Goal: Task Accomplishment & Management: Use online tool/utility

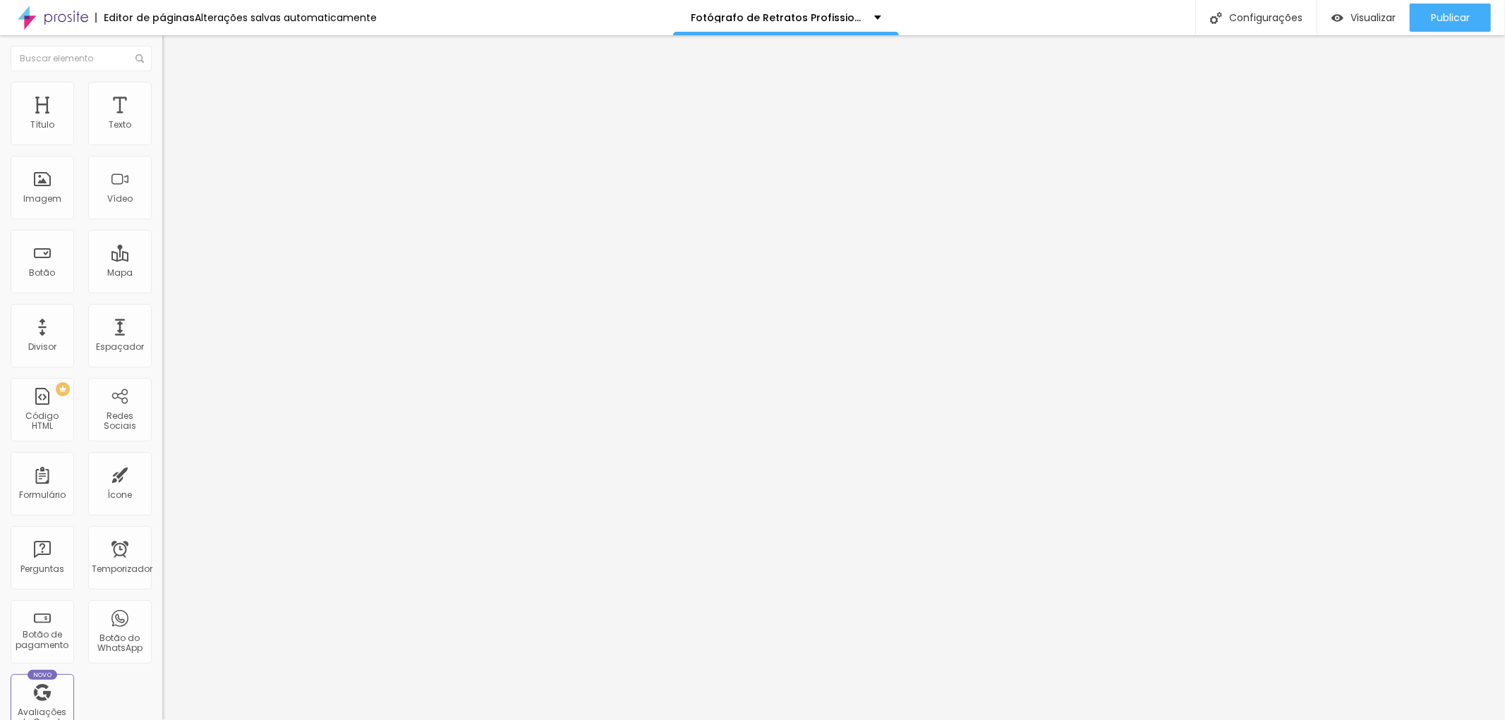
click at [162, 121] on span "Trocar imagem" at bounding box center [200, 115] width 77 height 12
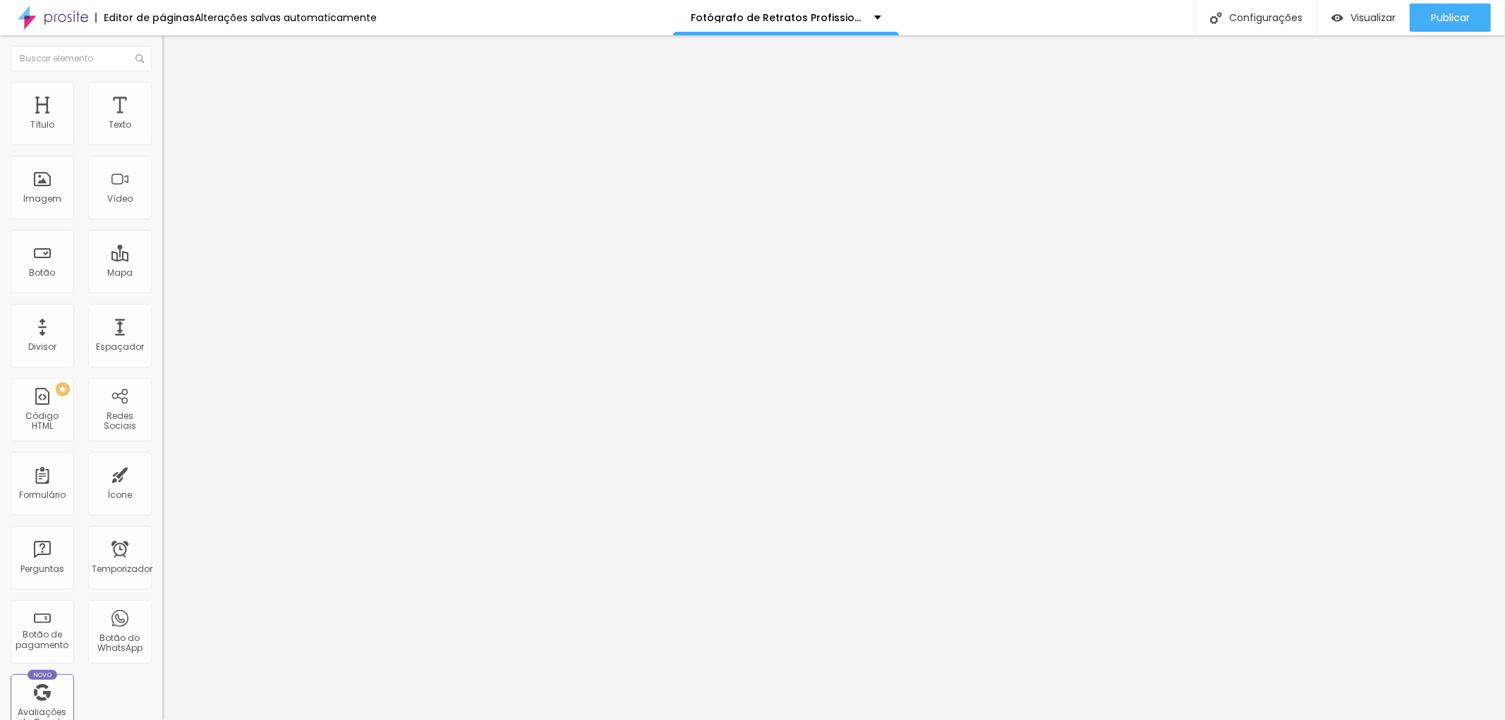
click at [162, 143] on input "text" at bounding box center [246, 135] width 169 height 14
paste input "https://www.jottaphotopro.com.br/fotografo-de-retratos-profissionais-na-avenida…"
drag, startPoint x: 73, startPoint y: 250, endPoint x: 0, endPoint y: 243, distance: 73.0
click at [162, 243] on div "Trocar imagem Descrição da imagem (Alt) https://www.jottaphotopro.com.br/fotogr…" at bounding box center [243, 216] width 162 height 212
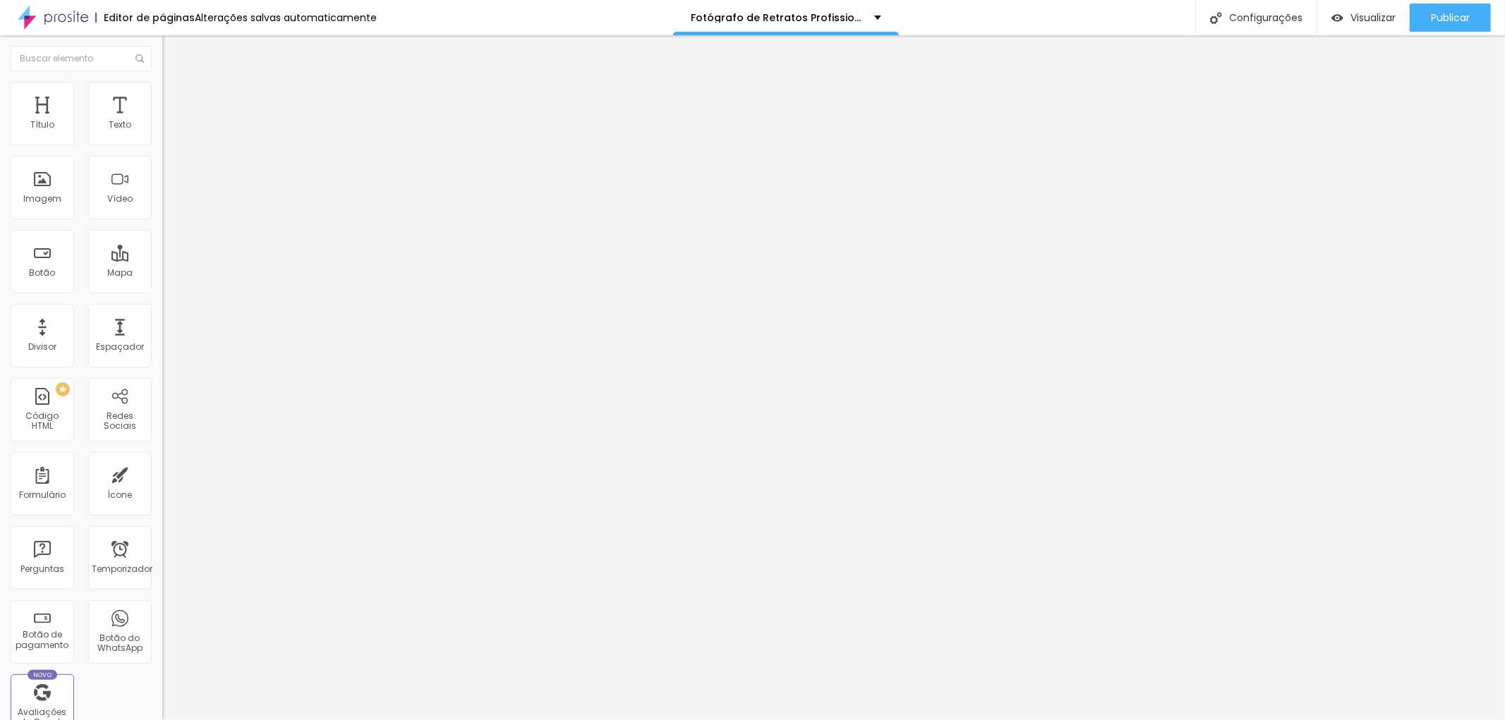
click at [162, 143] on input "https://www.jottaphotopro.com.br/fotografo-de-retratos-profissionais-na-avenida…" at bounding box center [246, 135] width 169 height 14
drag, startPoint x: 140, startPoint y: 248, endPoint x: 23, endPoint y: 241, distance: 117.3
click at [162, 143] on input "https://www.jottaphotopro.com.br/fotografo-de-retratos-profissionais-na-avenida…" at bounding box center [246, 135] width 169 height 14
drag, startPoint x: 46, startPoint y: 250, endPoint x: 0, endPoint y: 249, distance: 45.9
click at [162, 249] on div "Trocar imagem Descrição da imagem (Alt) om.br/fotografo-de-retratos-profissiona…" at bounding box center [243, 216] width 162 height 212
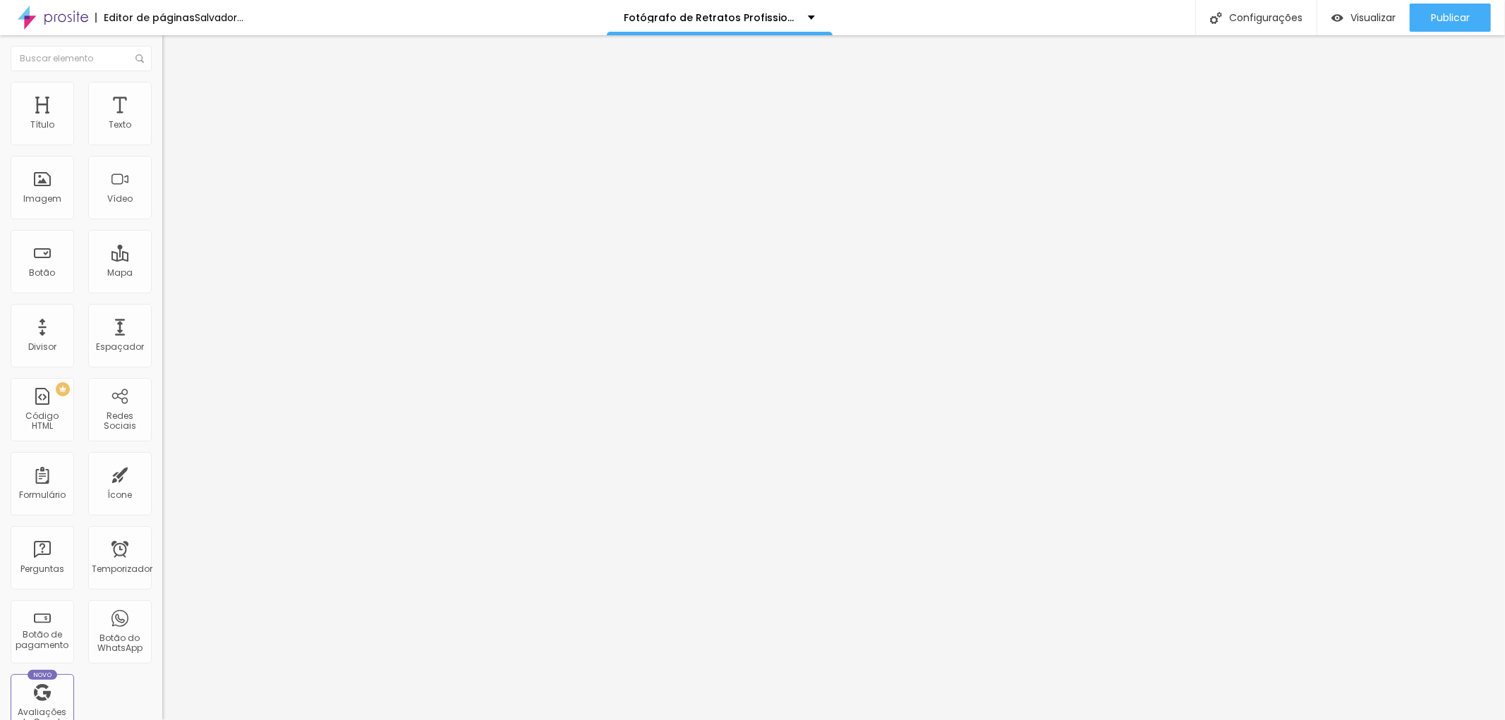
scroll to position [0, 119]
type input "fotografo-de-retratos-profissionais-na-avenida-paulista"
paste input "Retrato-profissional-de-Médico-em-seu-Consultório-na-vila-mariana-DrAlexandre-M…"
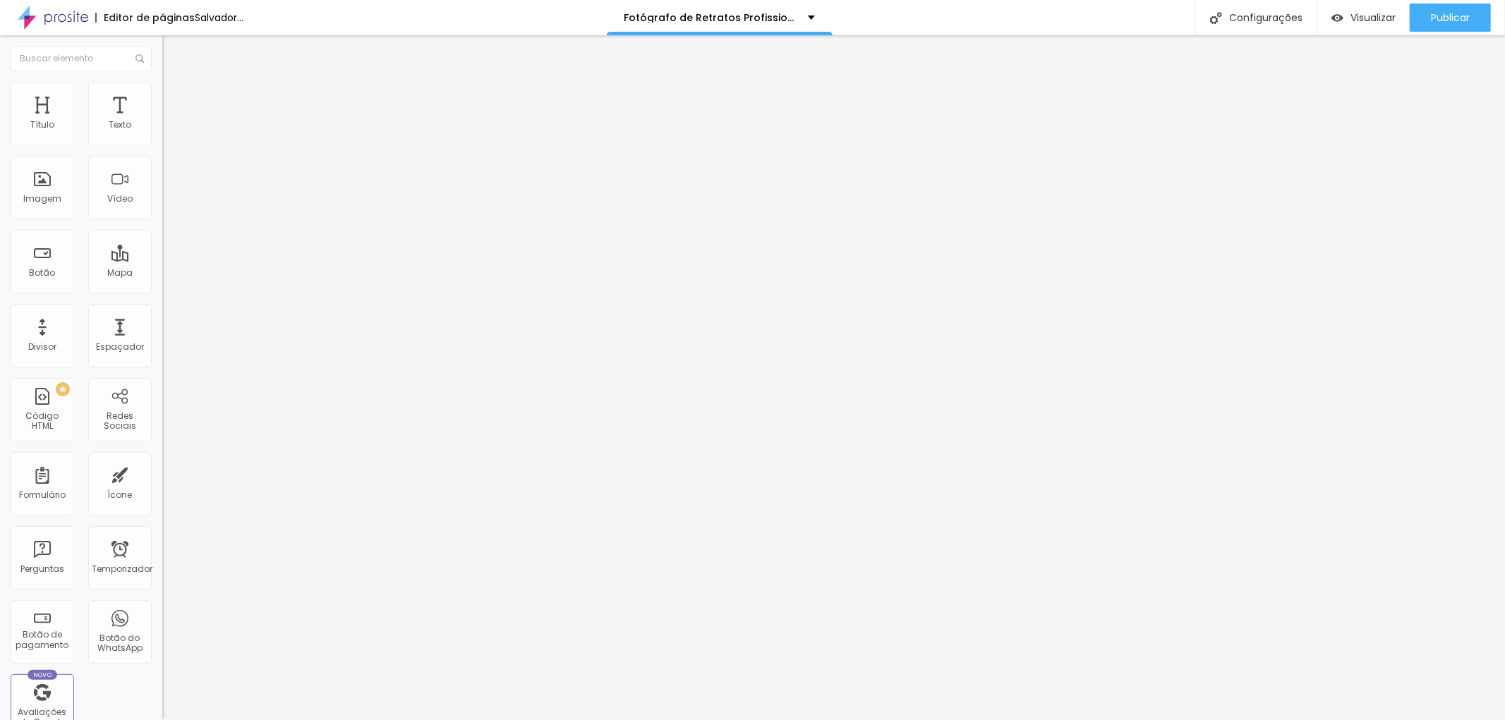
type input "Retrato-profissional-de-Médico-em-seu-Consultório-na-vila-mariana-DrAlexandre-M…"
click at [162, 478] on div "Editar nulo Conteúdo Estilo Avançado Trocar imagem Descrição da imagem (Alt) Re…" at bounding box center [243, 377] width 162 height 685
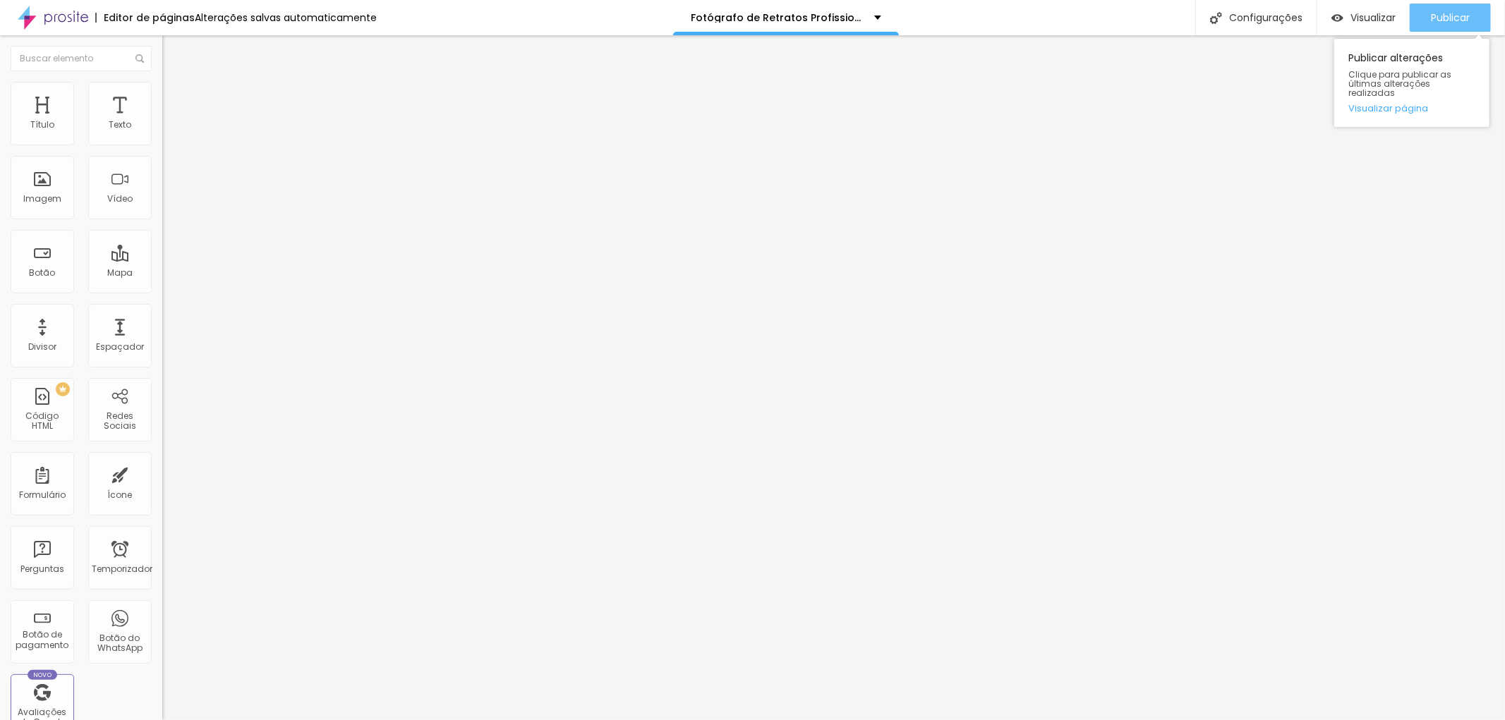
click at [1451, 15] on font "Publicar" at bounding box center [1450, 18] width 39 height 14
click at [1450, 18] on font "Publicar" at bounding box center [1450, 18] width 39 height 14
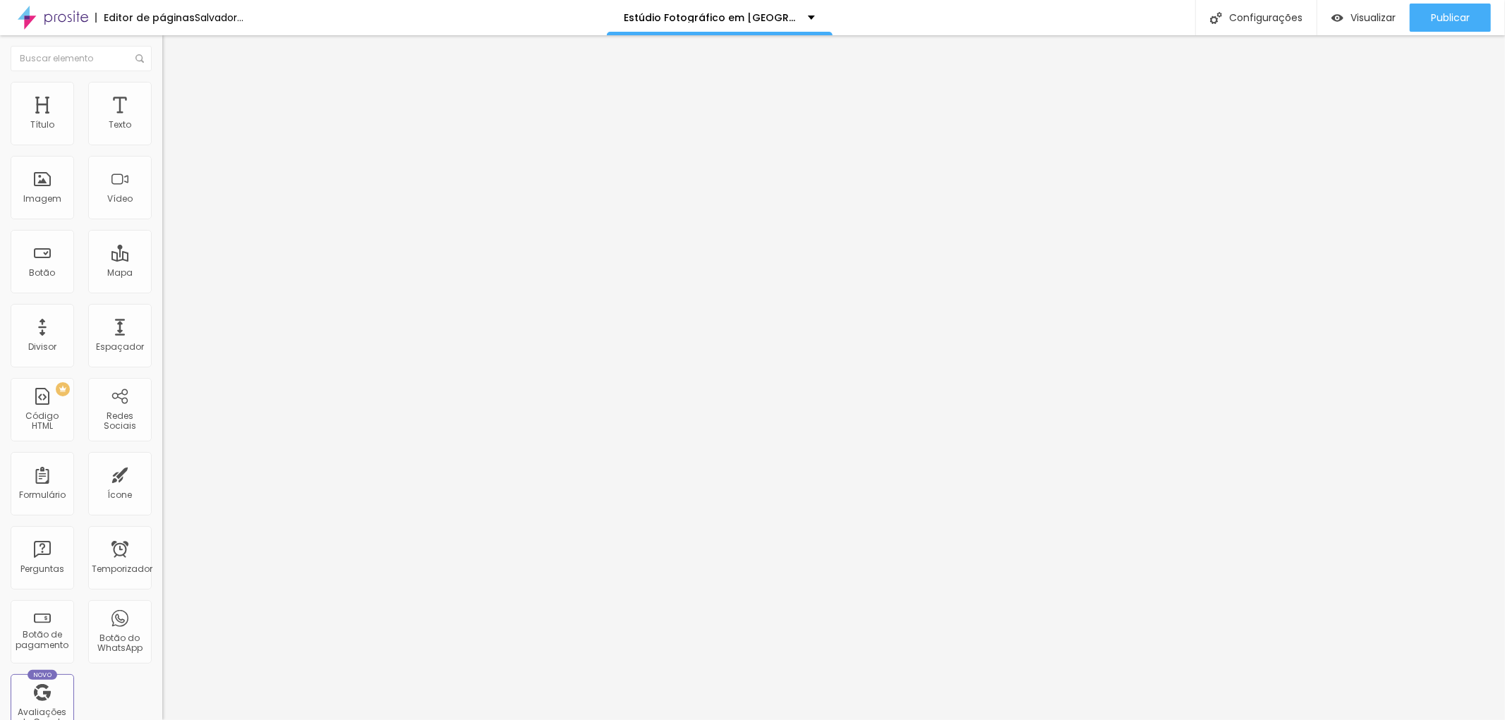
click at [171, 121] on font "Adicionar imagem" at bounding box center [212, 115] width 83 height 12
click at [162, 96] on img at bounding box center [168, 102] width 13 height 13
click at [175, 97] on font "Estilo" at bounding box center [186, 91] width 22 height 12
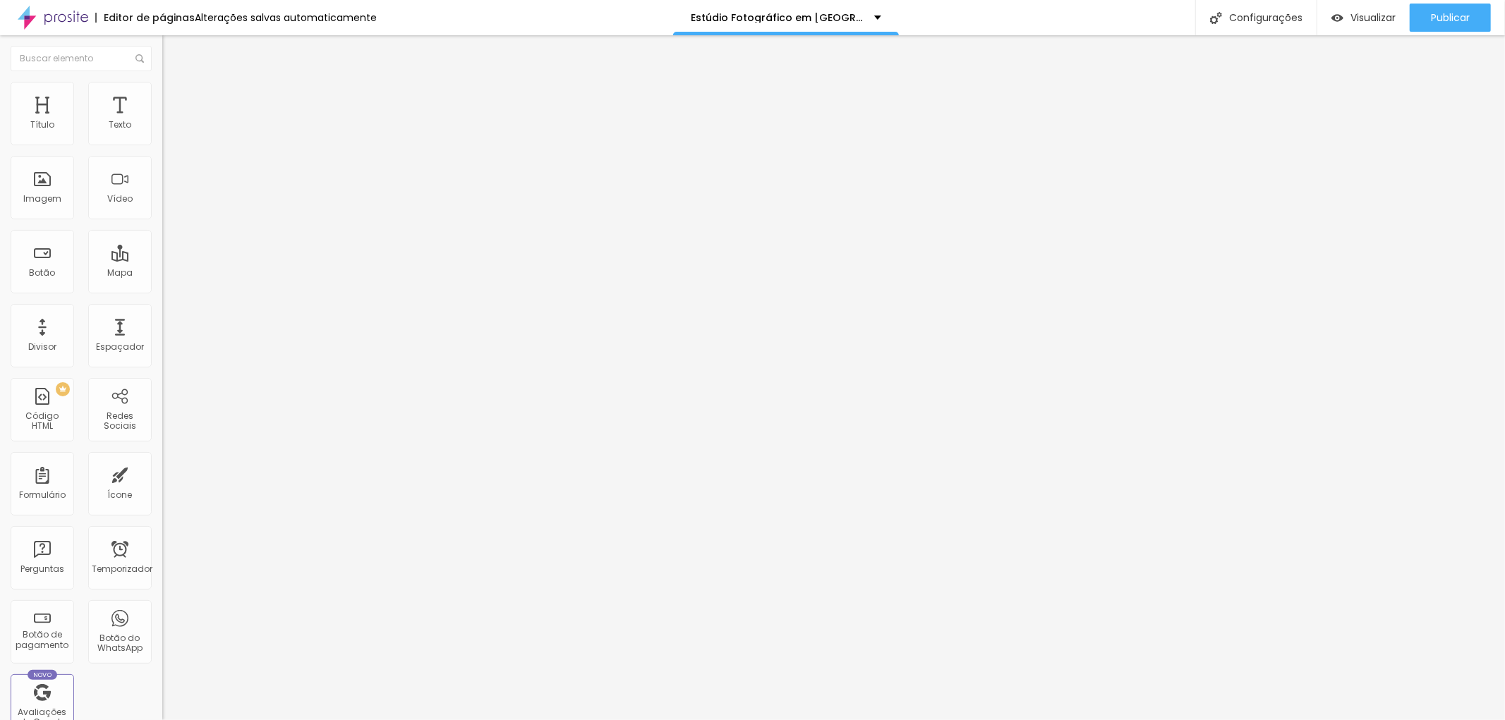
type input "95"
type input "90"
type input "85"
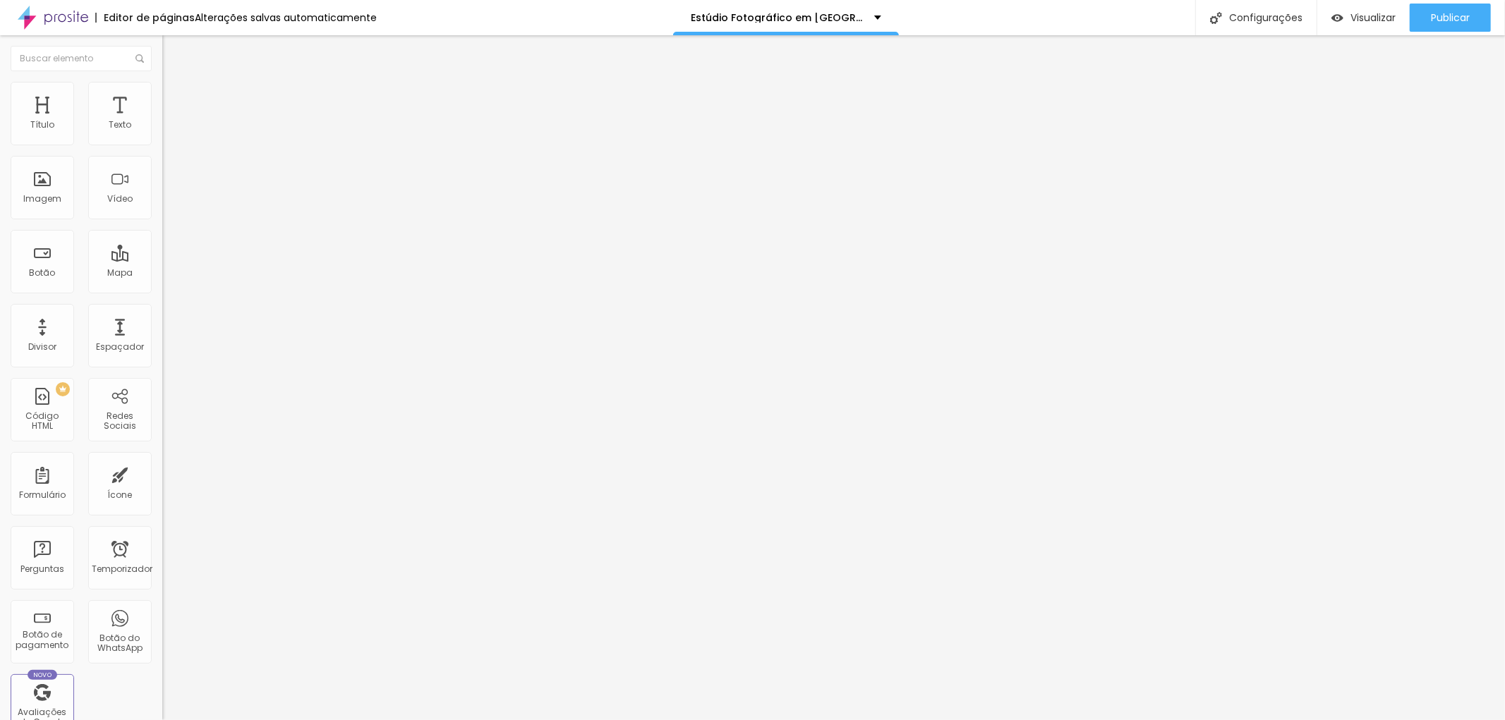
type input "85"
type input "80"
type input "75"
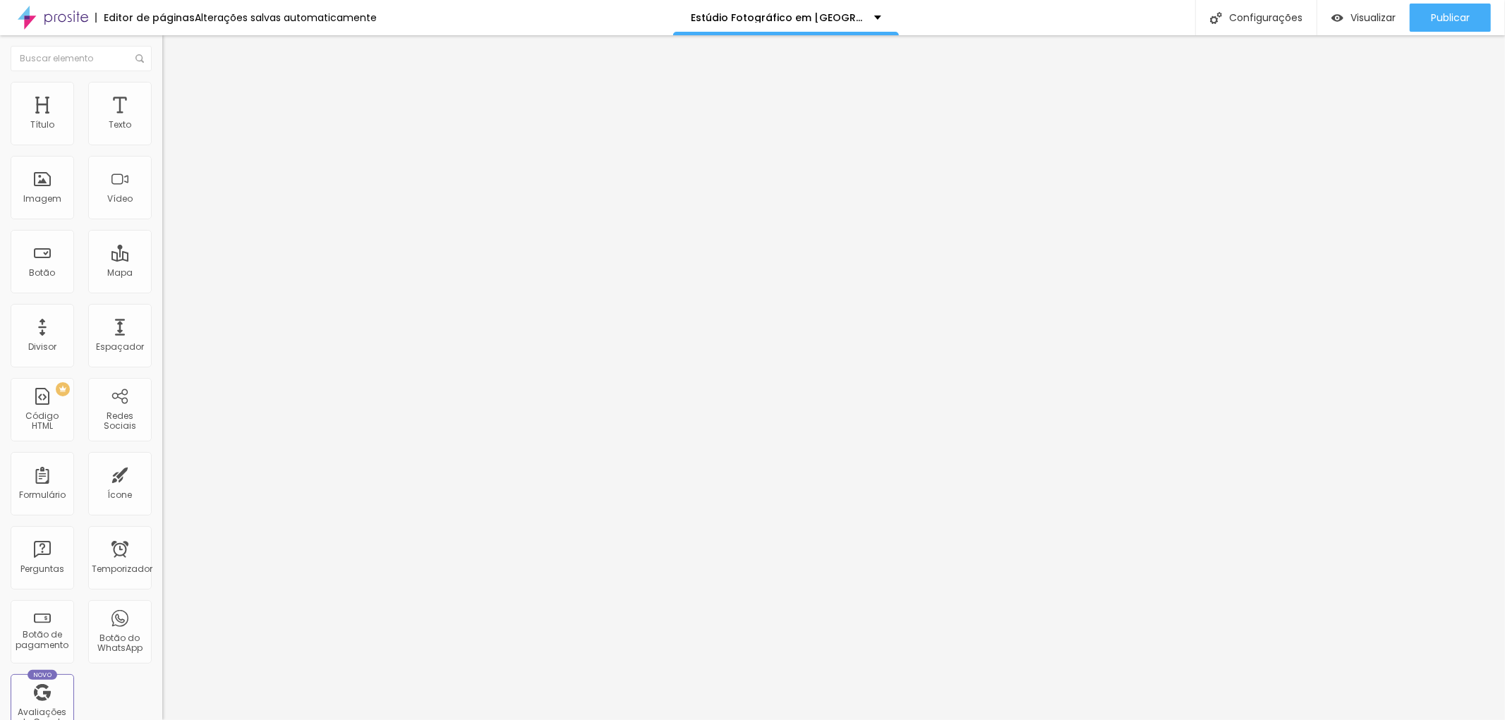
type input "80"
type input "75"
drag, startPoint x: 142, startPoint y: 150, endPoint x: 114, endPoint y: 143, distance: 29.3
type input "75"
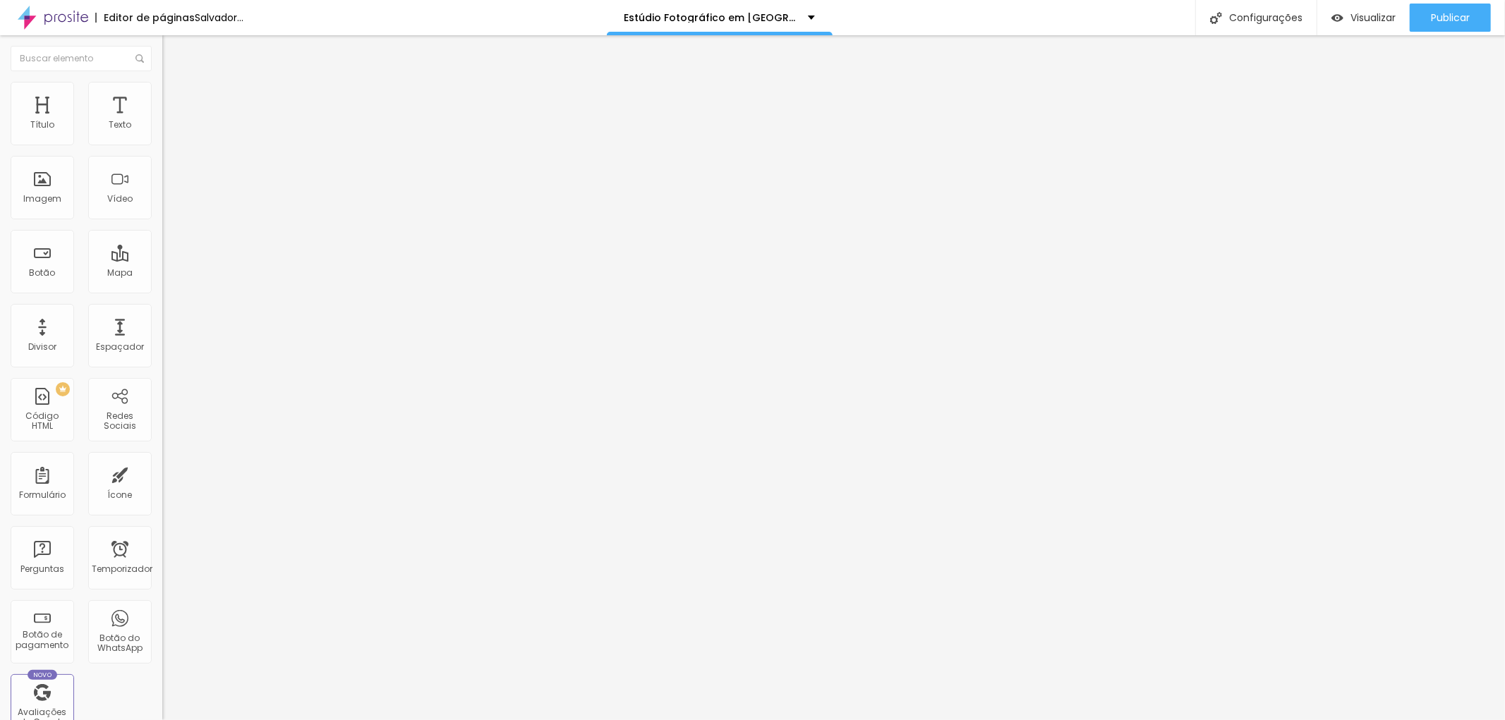
click at [162, 143] on input "range" at bounding box center [207, 138] width 91 height 11
drag, startPoint x: 18, startPoint y: 376, endPoint x: 135, endPoint y: 466, distance: 147.9
click at [162, 322] on div "Trocar imagem Descrição da imagem (Alt) Ensaio Fotográfico, Dra Daniela Yano Al…" at bounding box center [243, 216] width 162 height 212
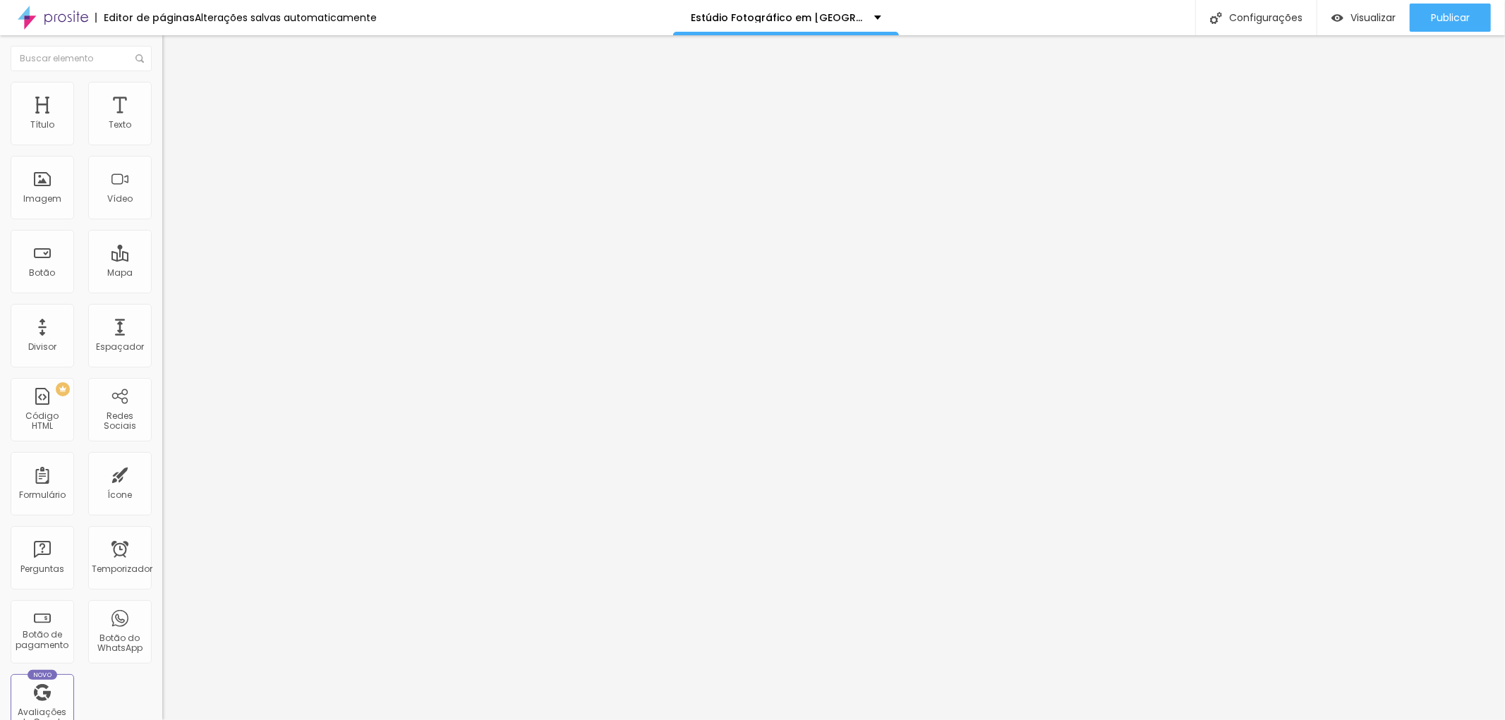
click at [162, 289] on input "https://" at bounding box center [246, 282] width 169 height 14
type input "h"
paste input "https://www.jottaphotopro.com.br/portfolio/fotografia-corporativa-lifestyle/761…"
type input "https://www.jottaphotopro.com.br/portfolio/fotografia-corporativa-lifestyle/761…"
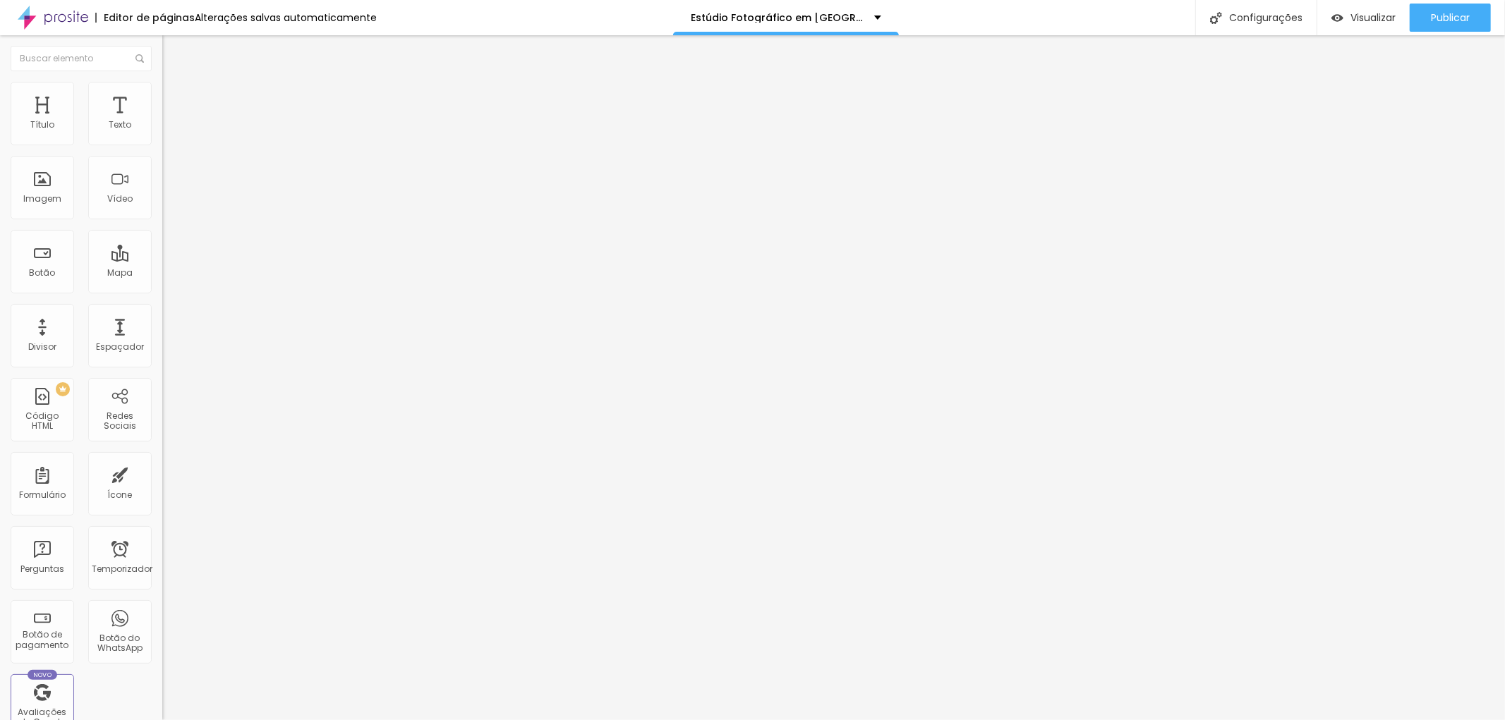
scroll to position [0, 0]
click at [162, 143] on input "text" at bounding box center [246, 135] width 169 height 14
type input "F"
type input "Dra Daniela Yano em ensaio fotográfico"
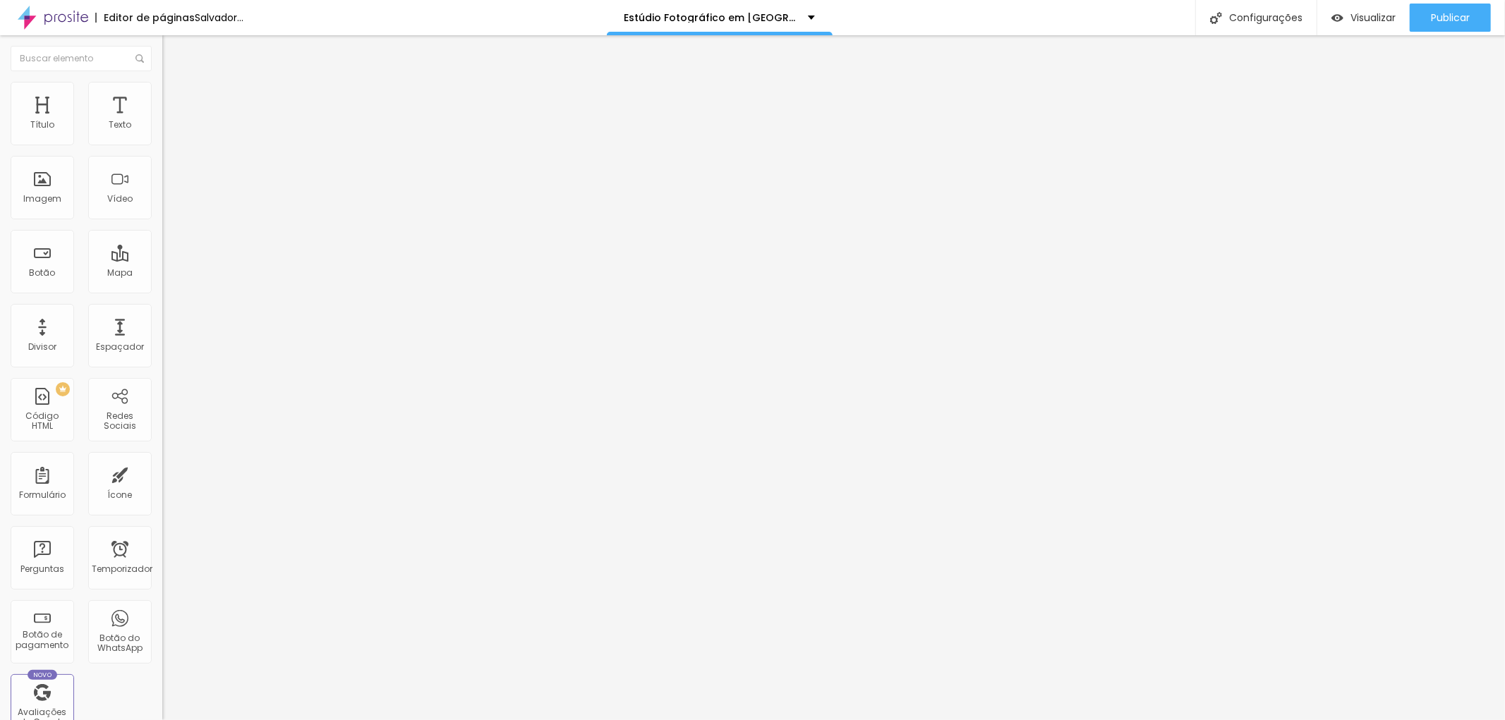
drag, startPoint x: 107, startPoint y: 462, endPoint x: 150, endPoint y: 462, distance: 43.8
click at [162, 462] on div "Editar nulo Conteúdo Estilo Avançado Trocar imagem Descrição da imagem (Alt) Dr…" at bounding box center [243, 377] width 162 height 685
click at [175, 96] on font "Estilo" at bounding box center [186, 91] width 22 height 12
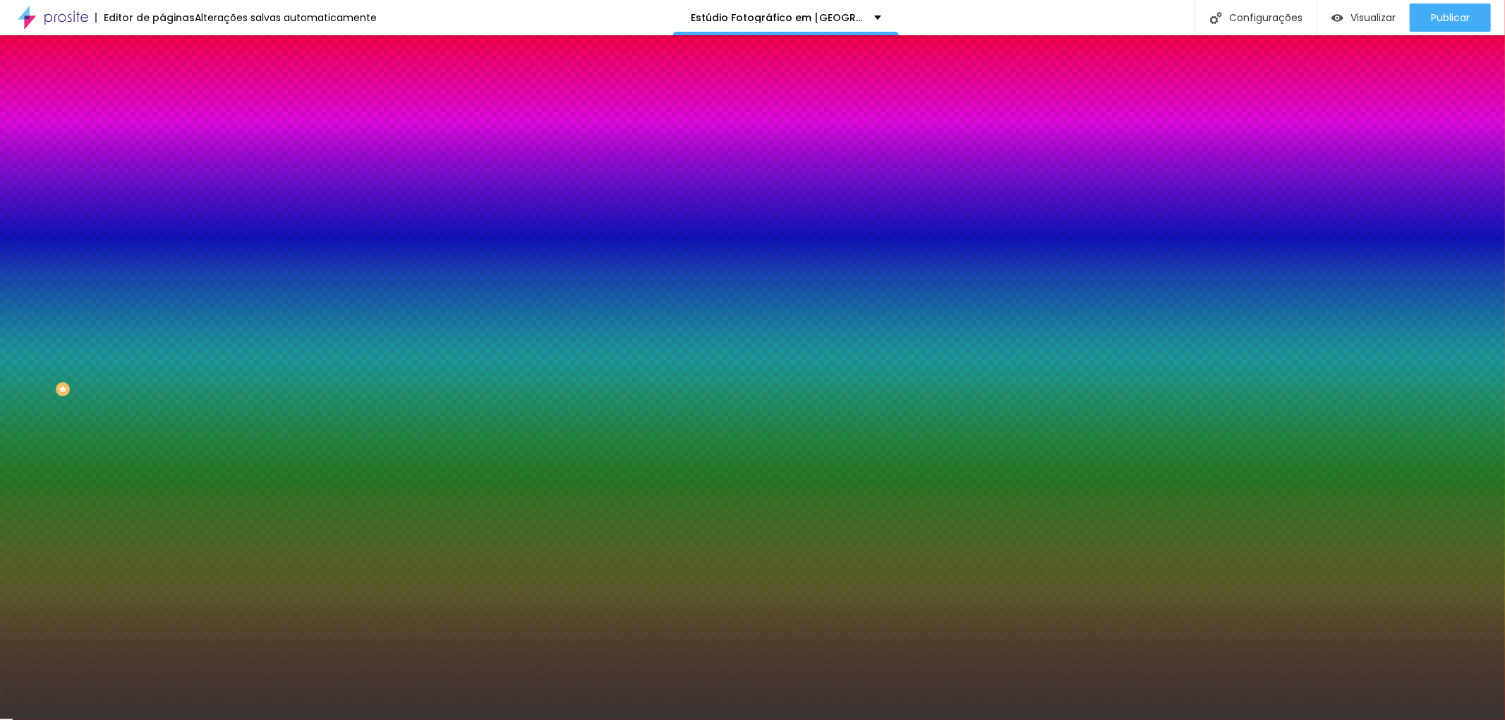
click at [171, 130] on font "Adicionar imagem" at bounding box center [212, 124] width 83 height 12
click at [162, 147] on span "Paralaxe" at bounding box center [180, 141] width 37 height 12
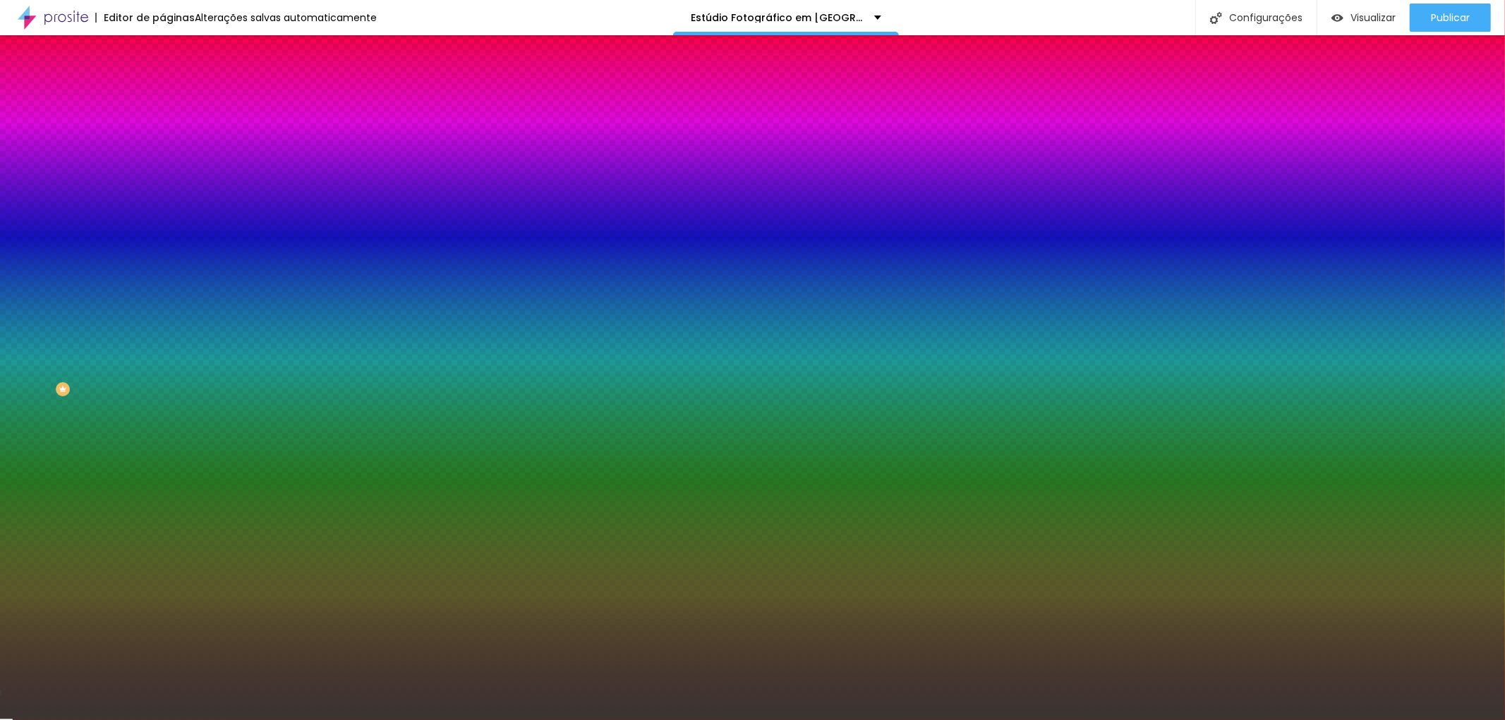
click at [162, 155] on font "Nenhum" at bounding box center [180, 149] width 37 height 12
click at [168, 188] on icon "button" at bounding box center [173, 183] width 10 height 10
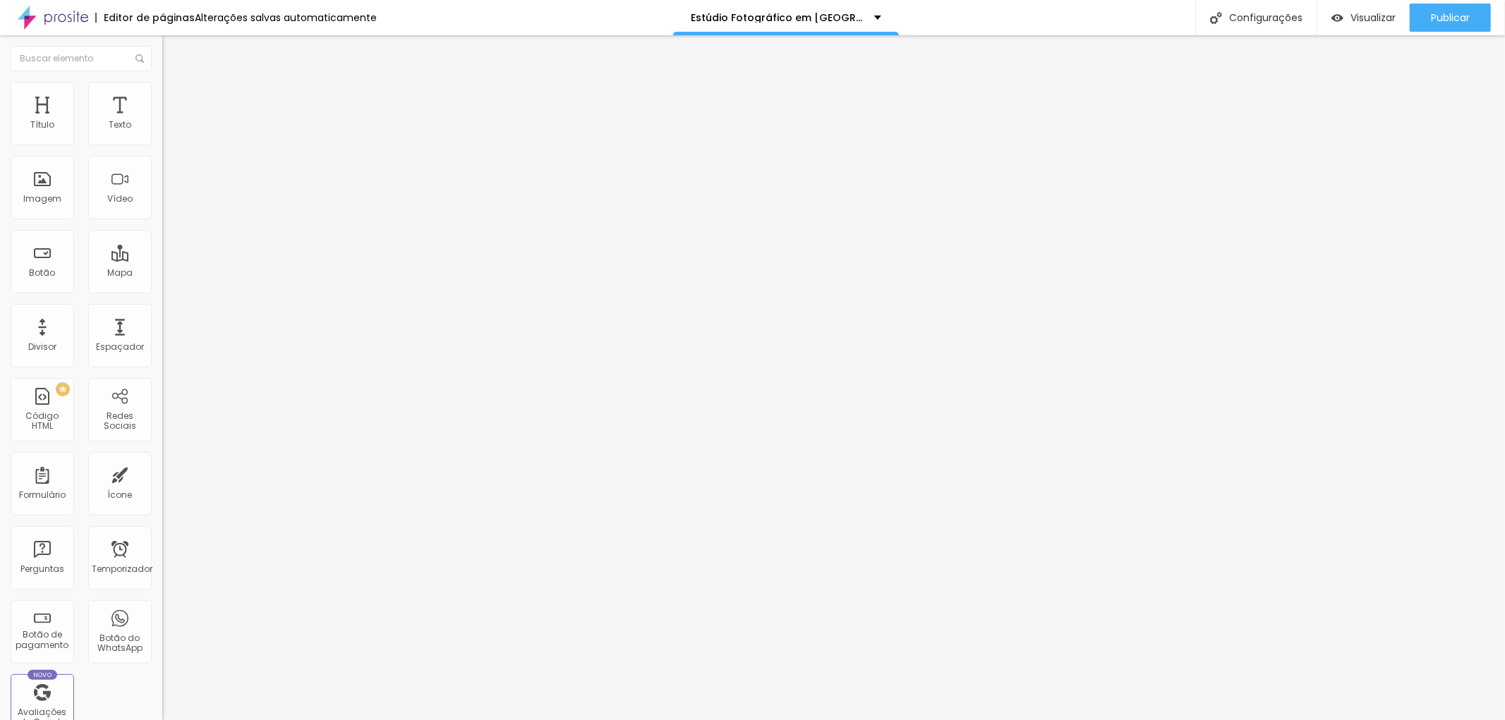
click at [175, 96] on font "Estilo" at bounding box center [186, 91] width 22 height 12
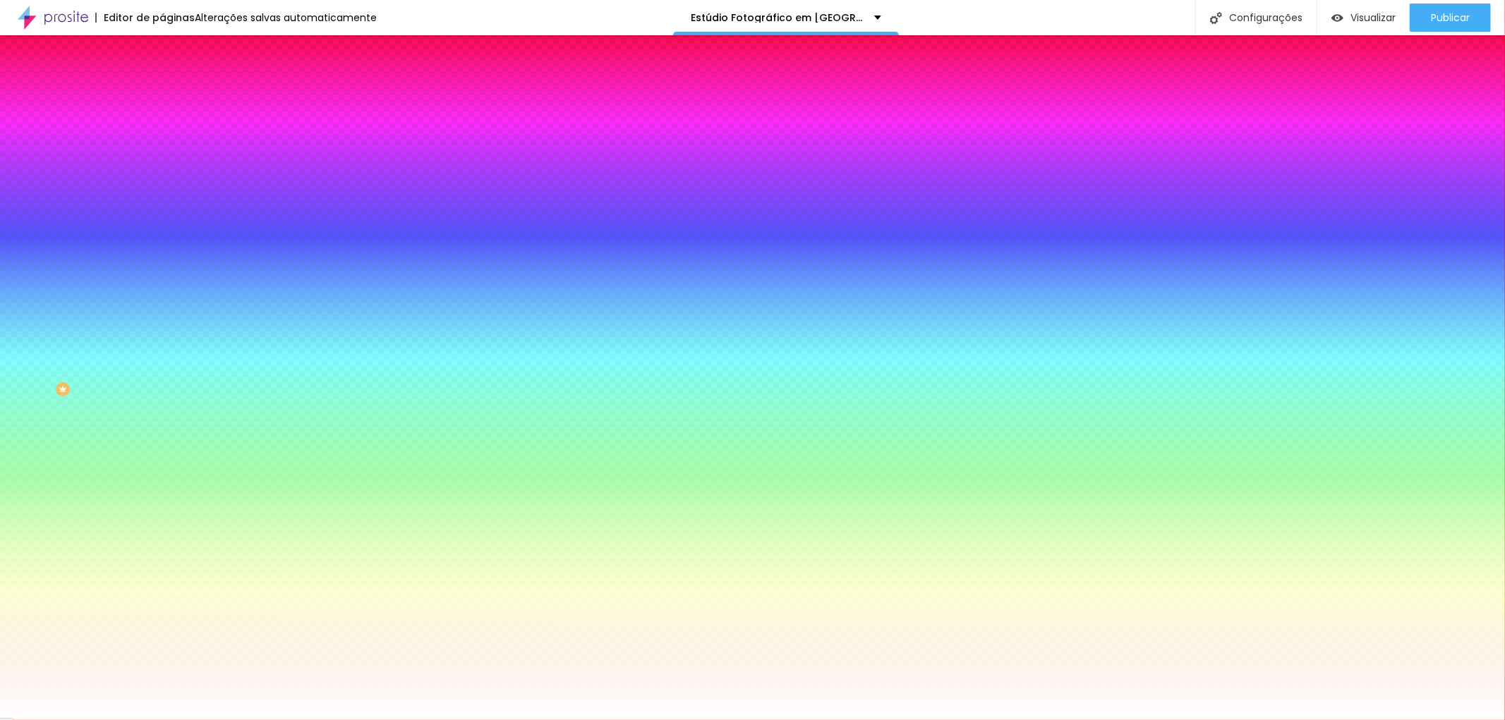
click at [175, 99] on font "Avançado" at bounding box center [198, 105] width 47 height 12
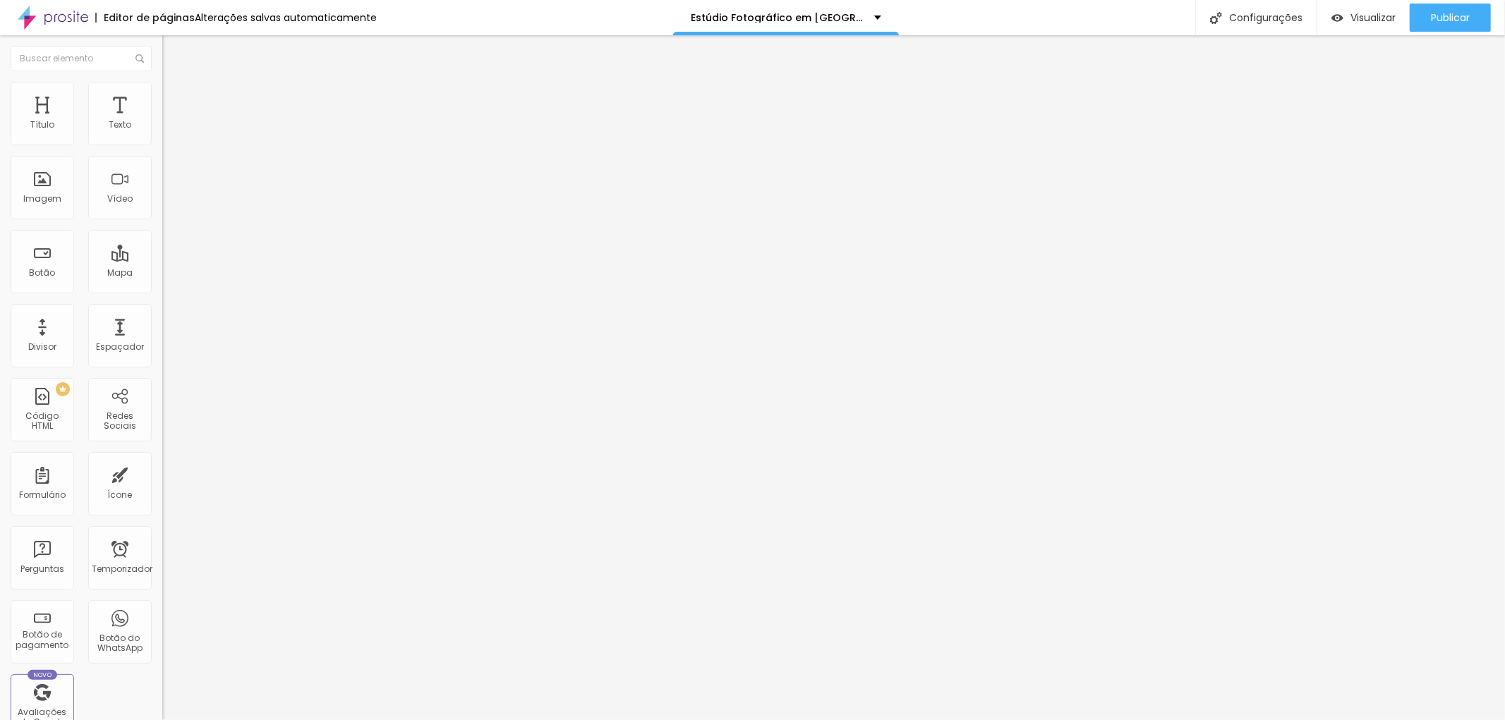
click at [162, 83] on img at bounding box center [168, 88] width 13 height 13
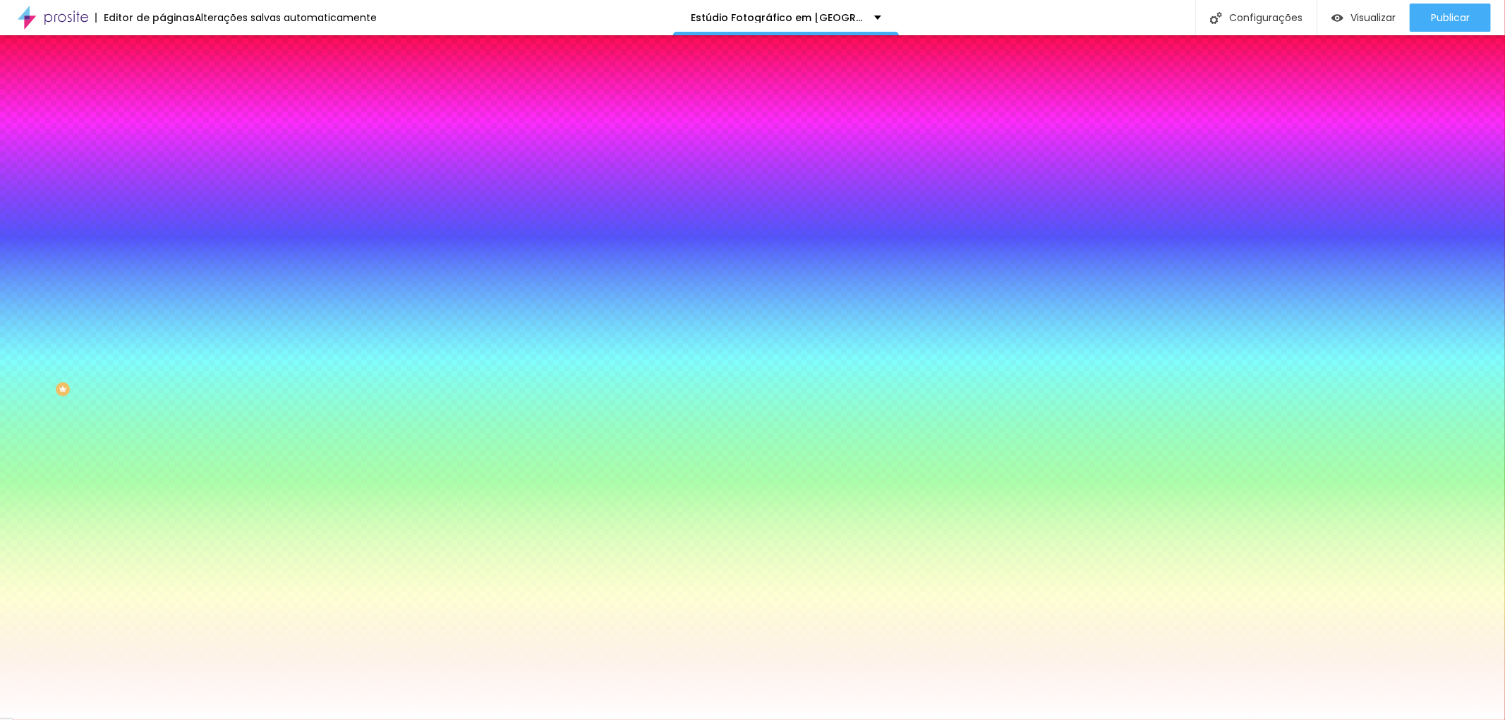
click at [175, 99] on font "Avançado" at bounding box center [198, 105] width 47 height 12
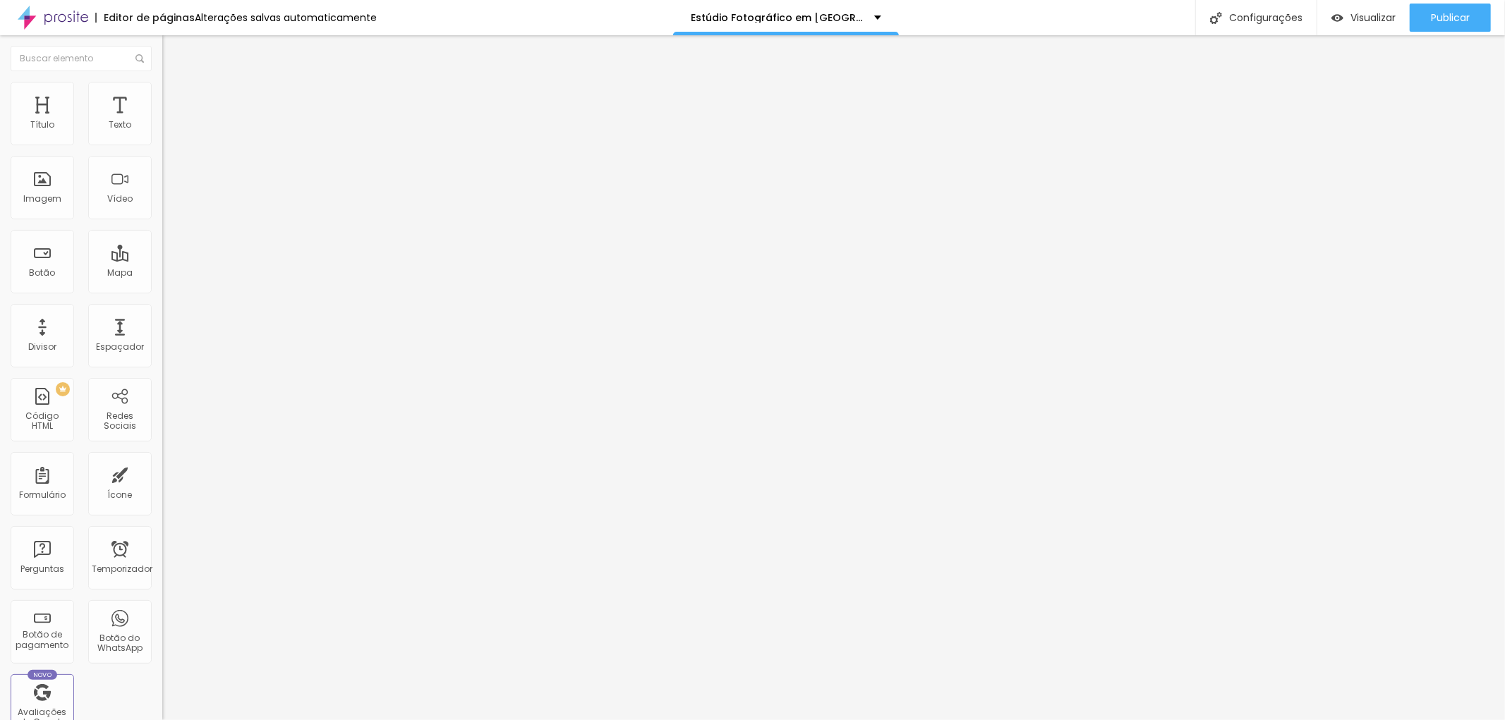
type input "40"
type input "81"
type input "134"
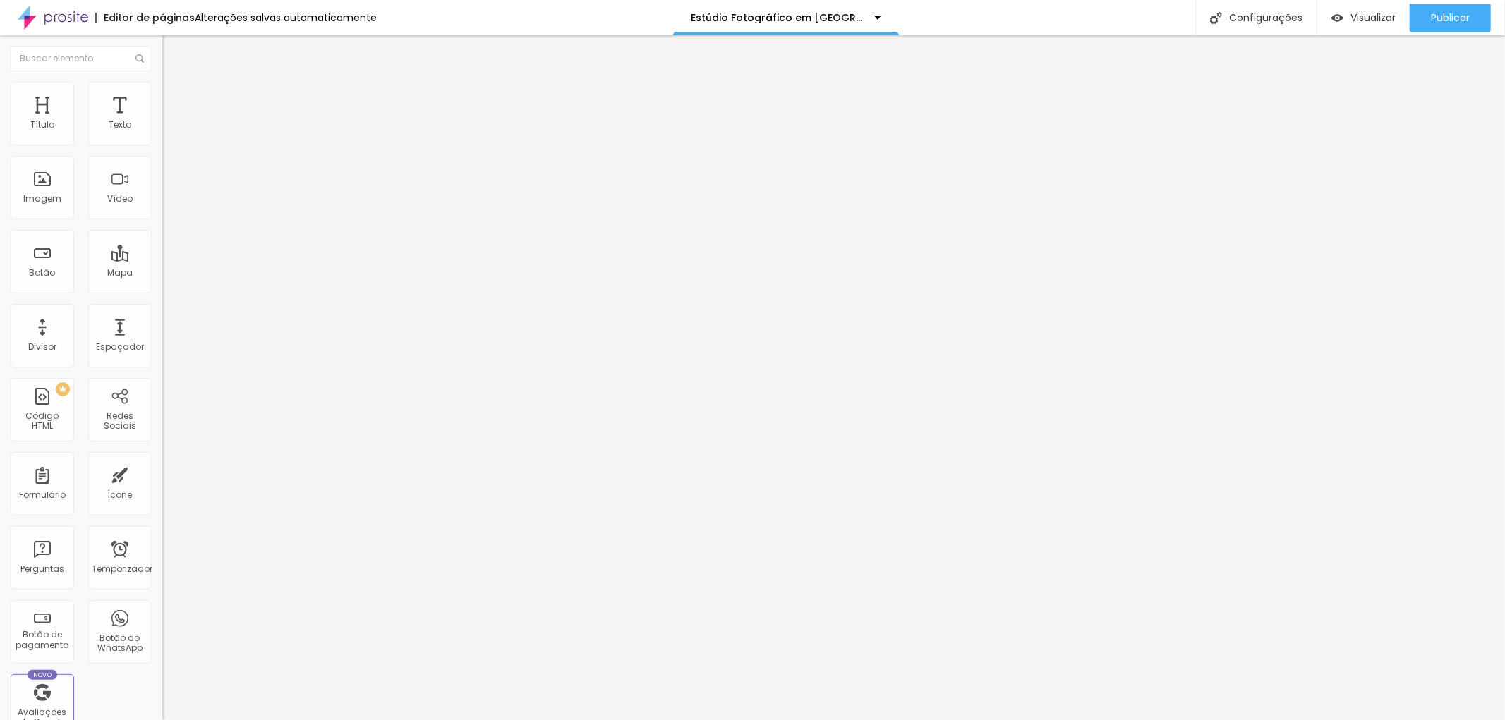
type input "134"
type input "163"
type input "181"
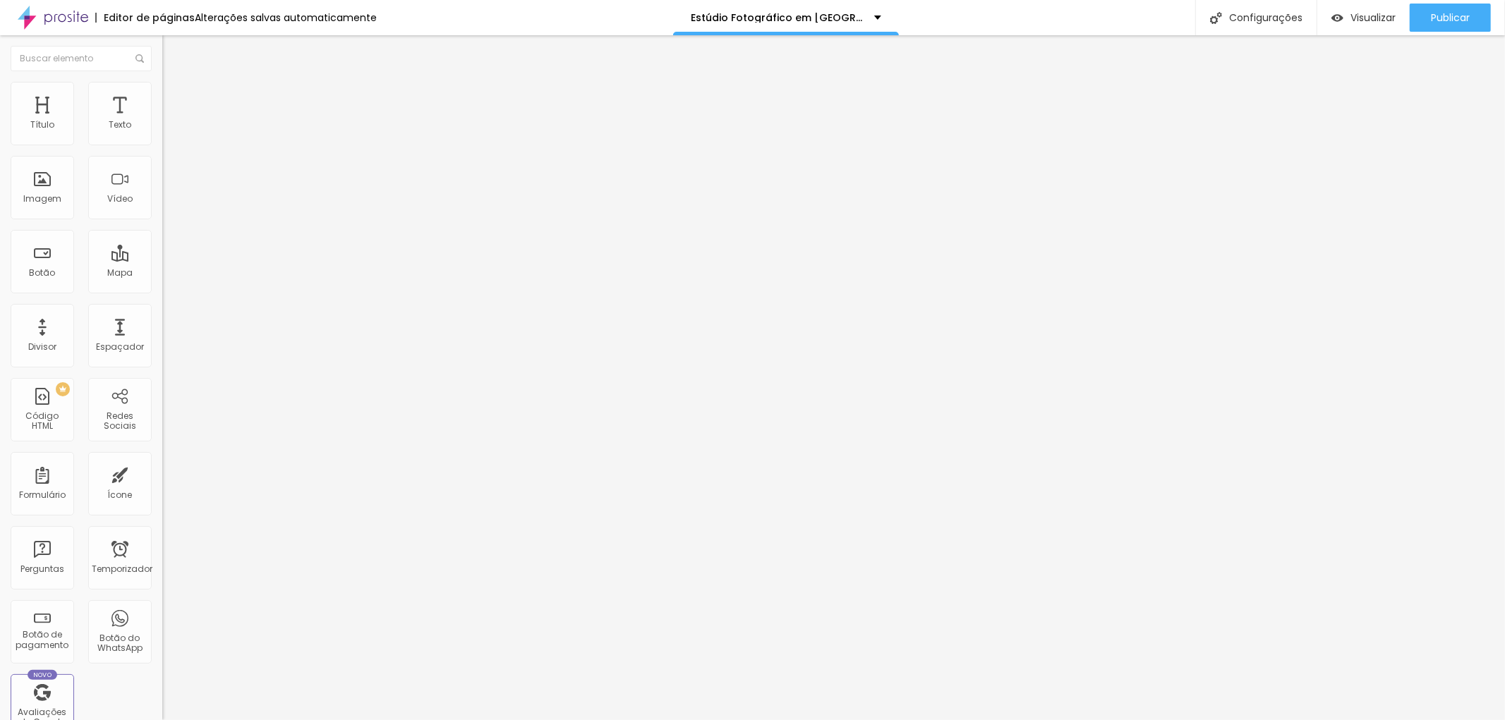
type input "227"
type input "251"
type input "263"
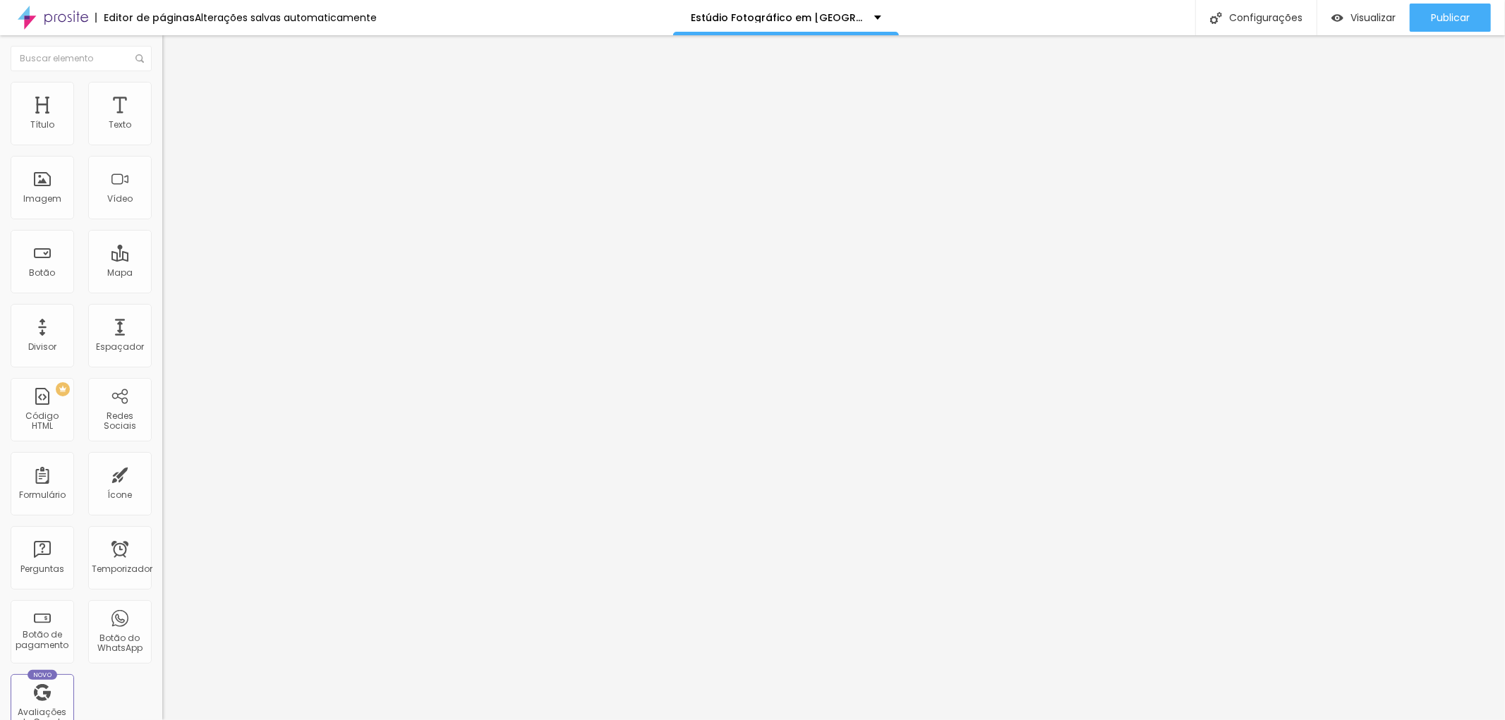
type input "263"
type input "268"
type input "274"
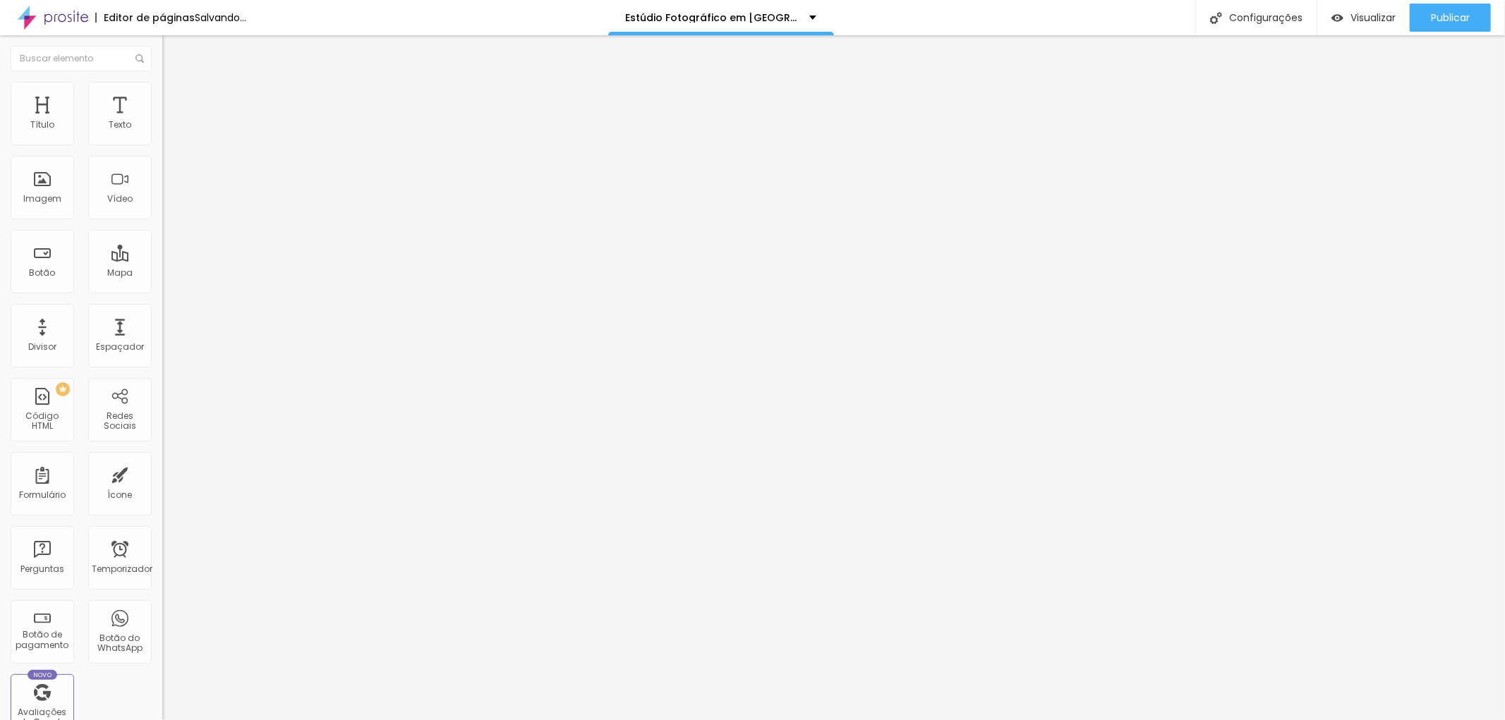
type input "280"
type input "286"
type input "304"
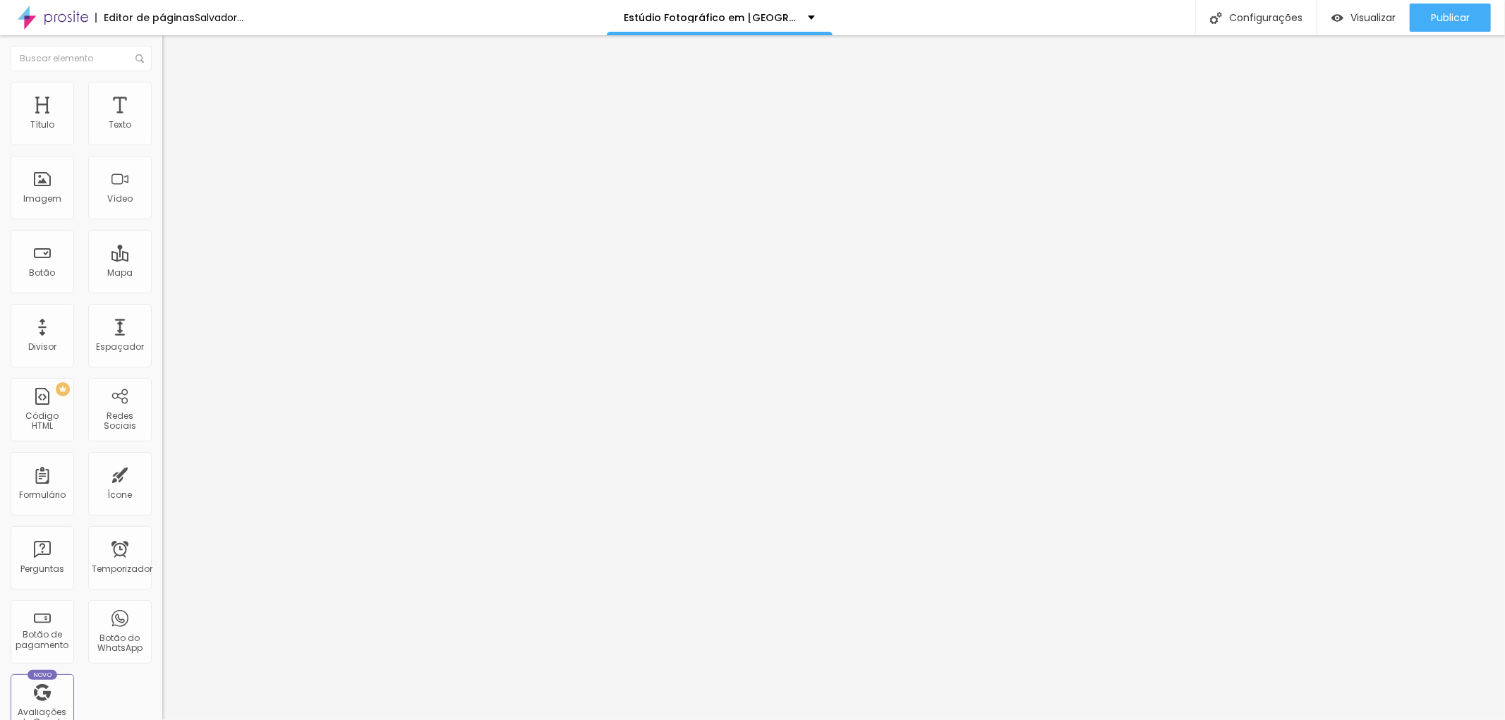
type input "304"
type input "321"
type input "327"
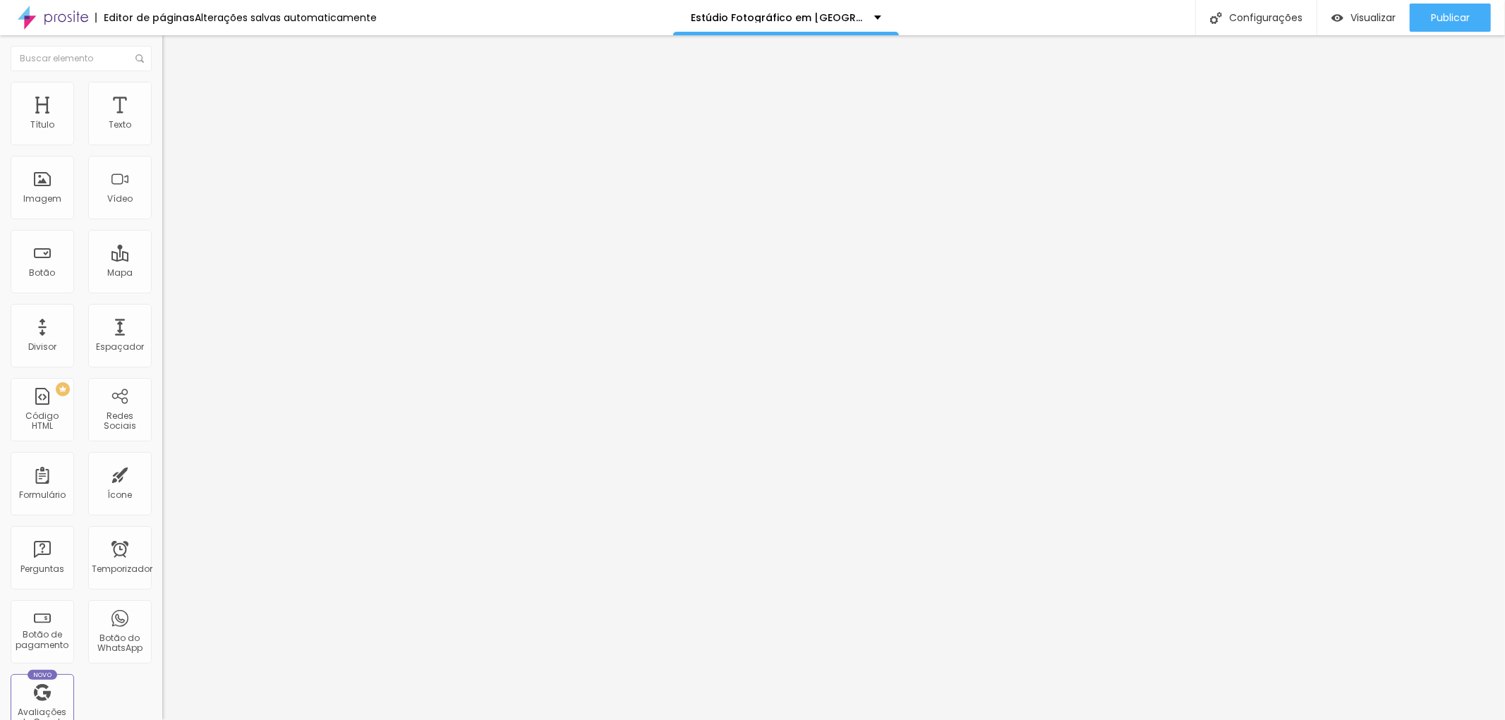
drag, startPoint x: 32, startPoint y: 167, endPoint x: 75, endPoint y: 168, distance: 43.1
type input "327"
click at [162, 474] on input "range" at bounding box center [207, 479] width 91 height 11
click at [162, 90] on img at bounding box center [168, 88] width 13 height 13
type input "13"
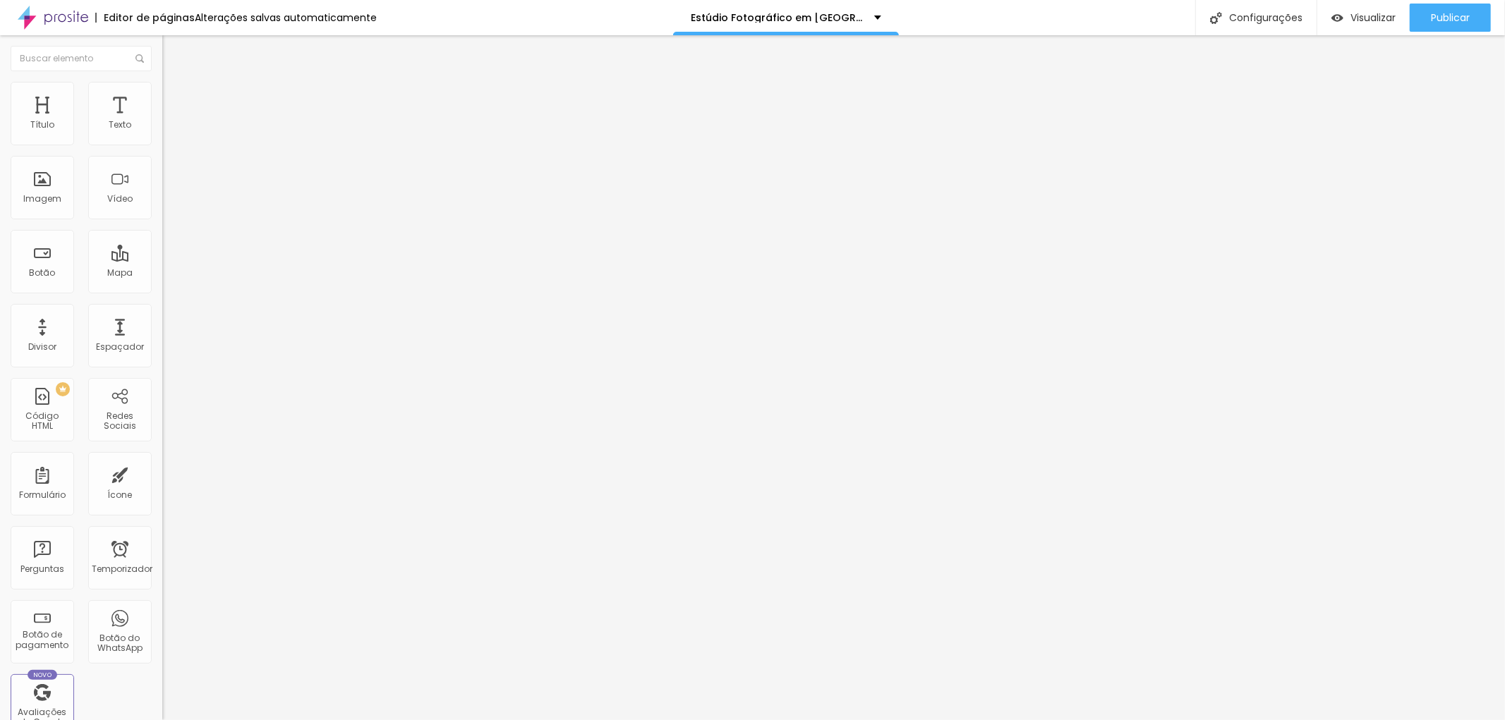
type input "13"
type input "12"
click at [162, 260] on input "range" at bounding box center [207, 265] width 91 height 11
type input "12"
type input "11"
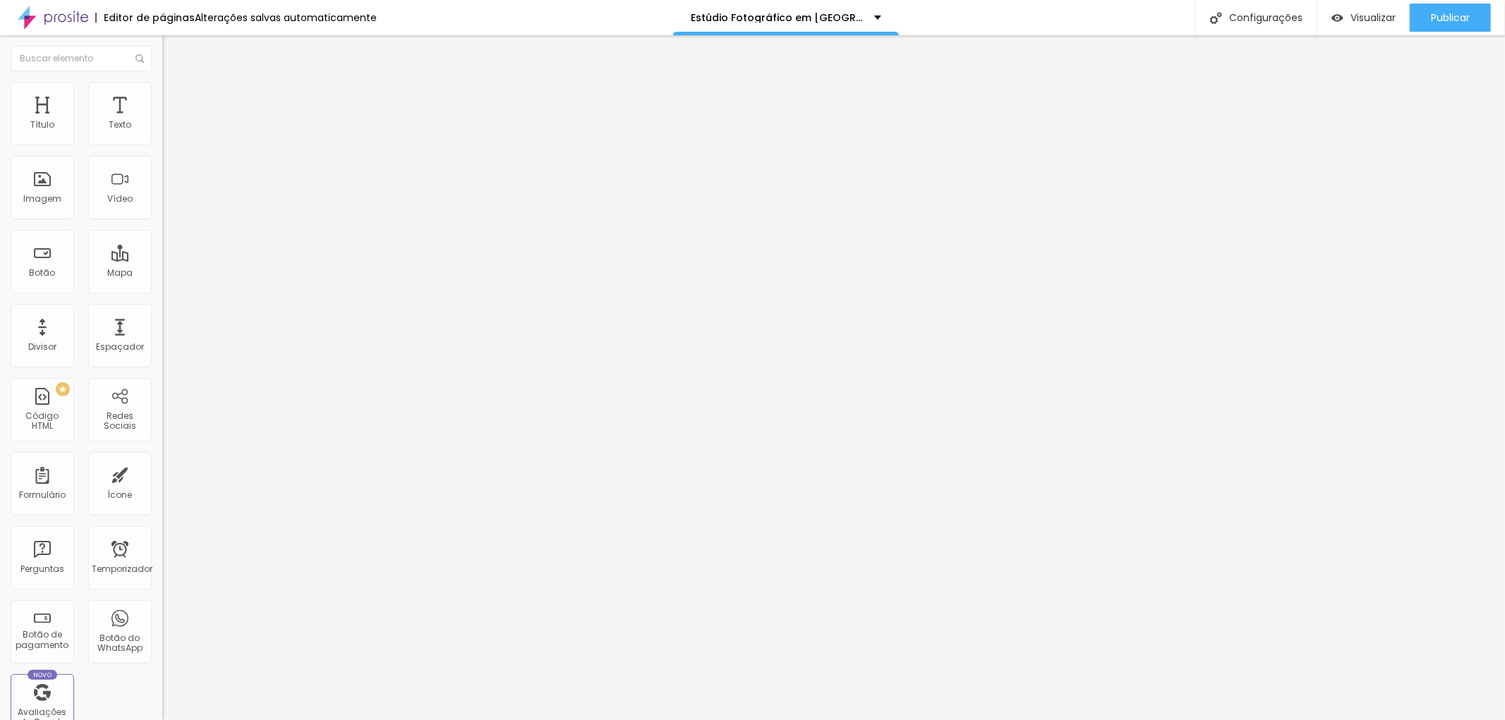
click at [162, 260] on input "range" at bounding box center [207, 265] width 91 height 11
type input "11"
click at [162, 82] on li "Estilo" at bounding box center [243, 75] width 162 height 14
click at [162, 94] on li "Avançado" at bounding box center [243, 89] width 162 height 14
click at [175, 83] on font "Estilo" at bounding box center [186, 77] width 22 height 12
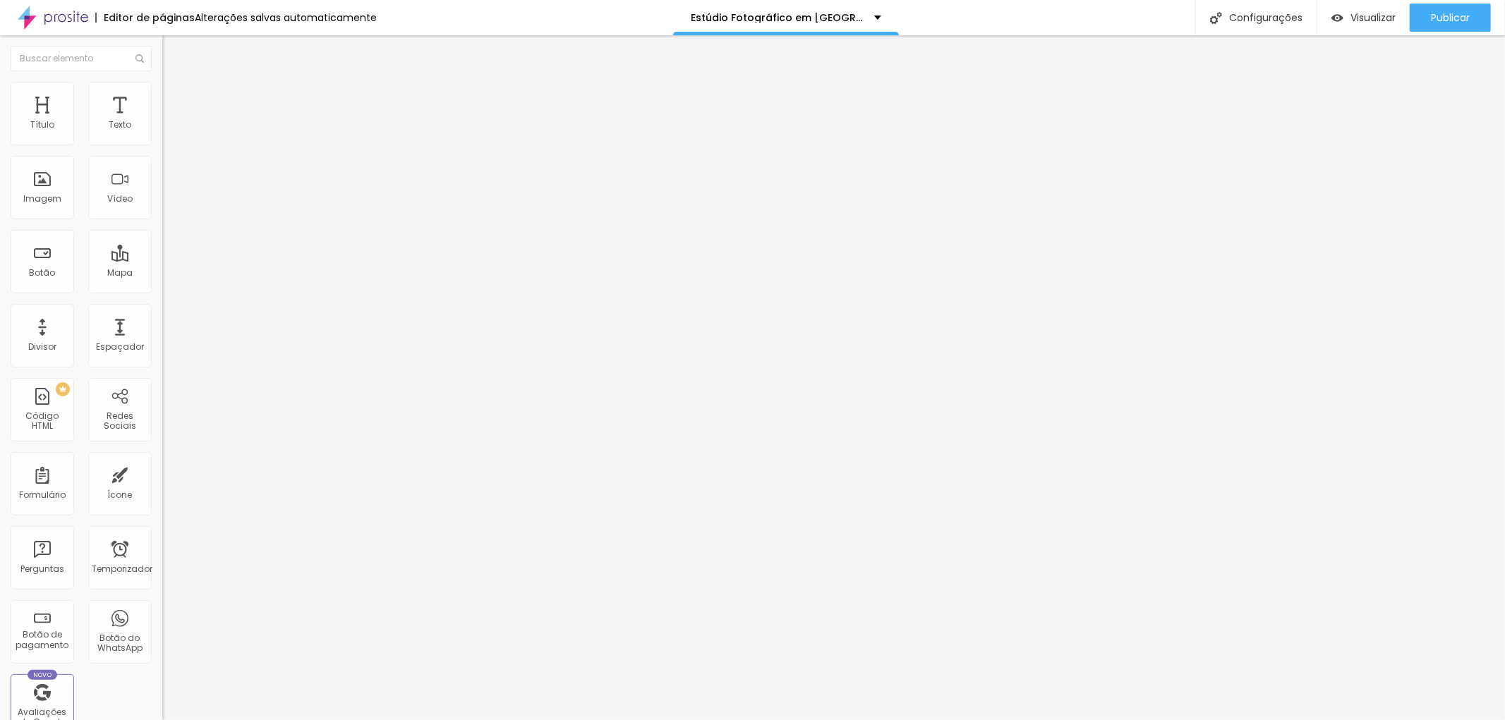
click at [162, 209] on button "button" at bounding box center [172, 201] width 20 height 15
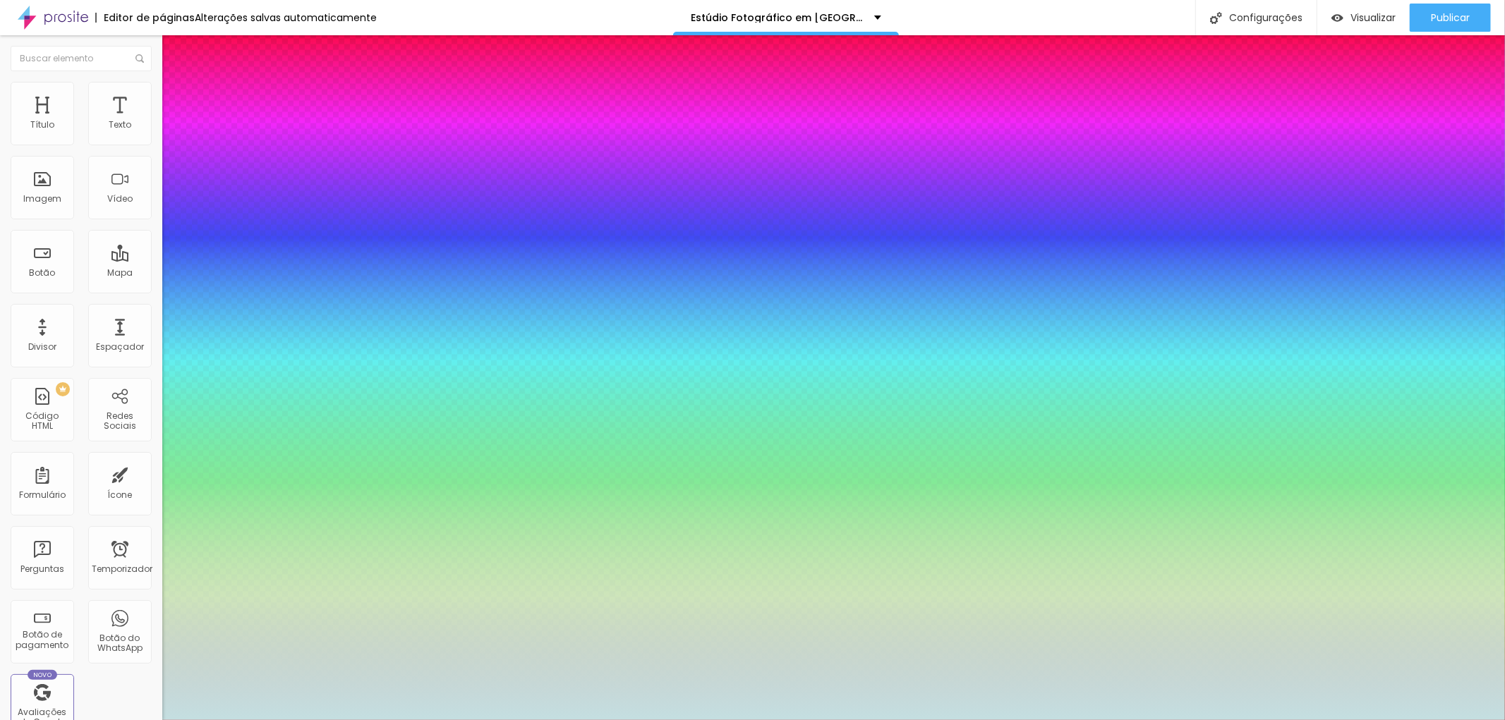
type input "32"
type input "33"
type input "34"
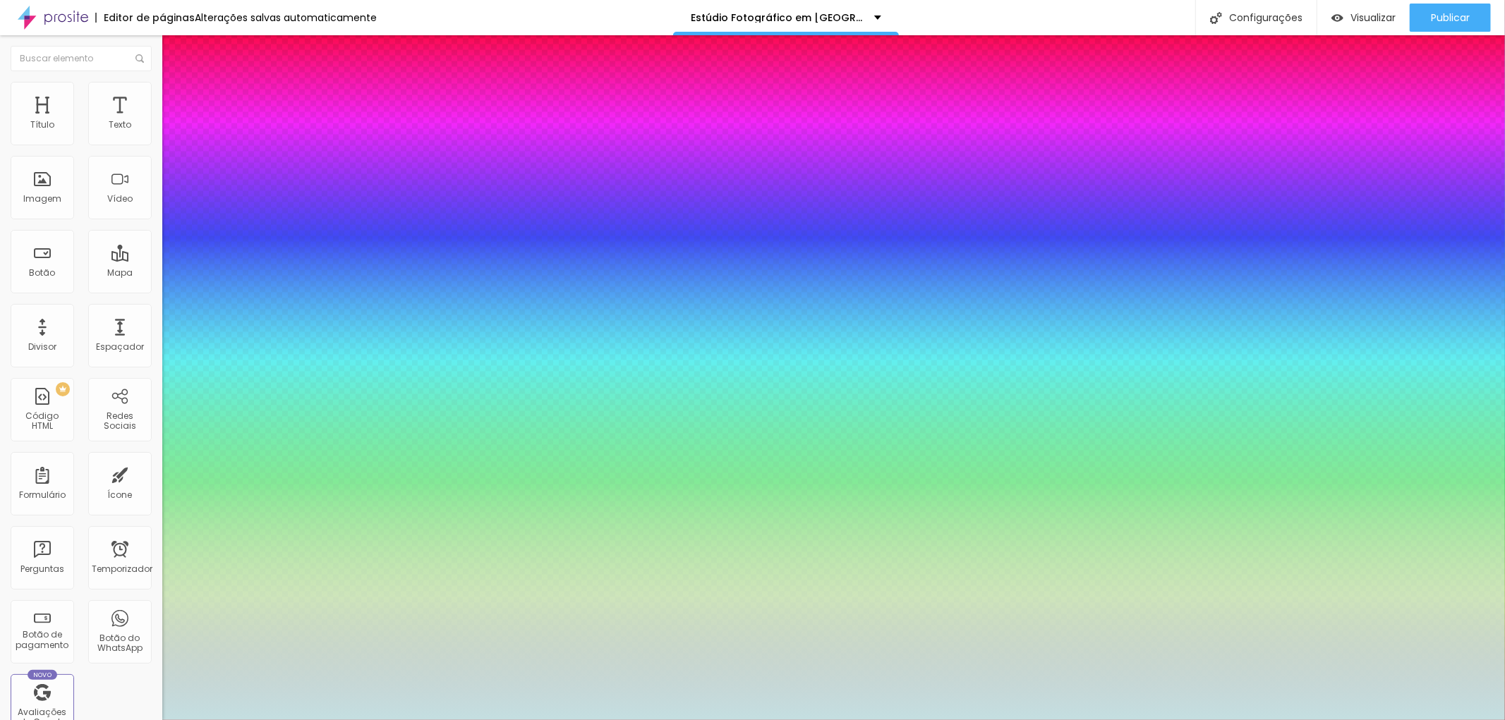
type input "34"
type input "35"
type input "36"
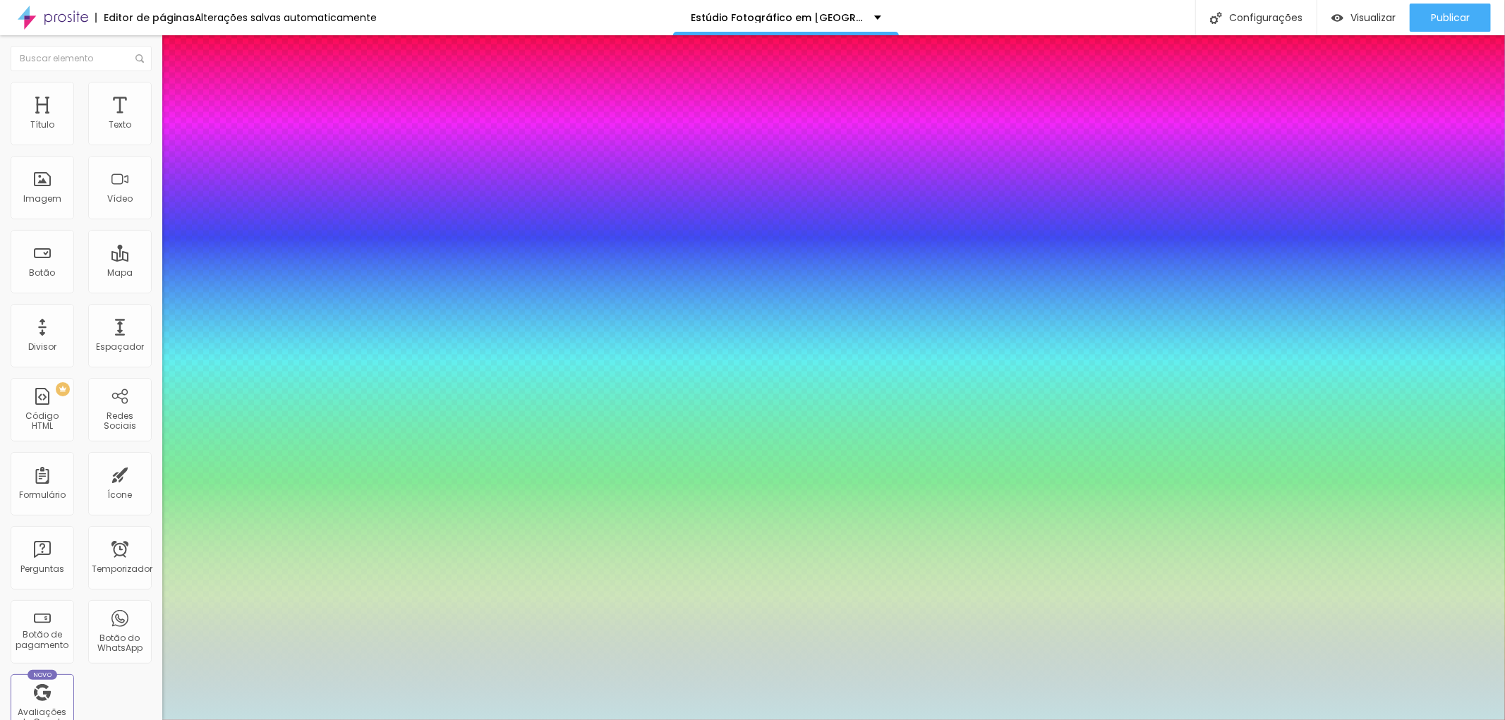
type input "41"
type input "39"
type input "38"
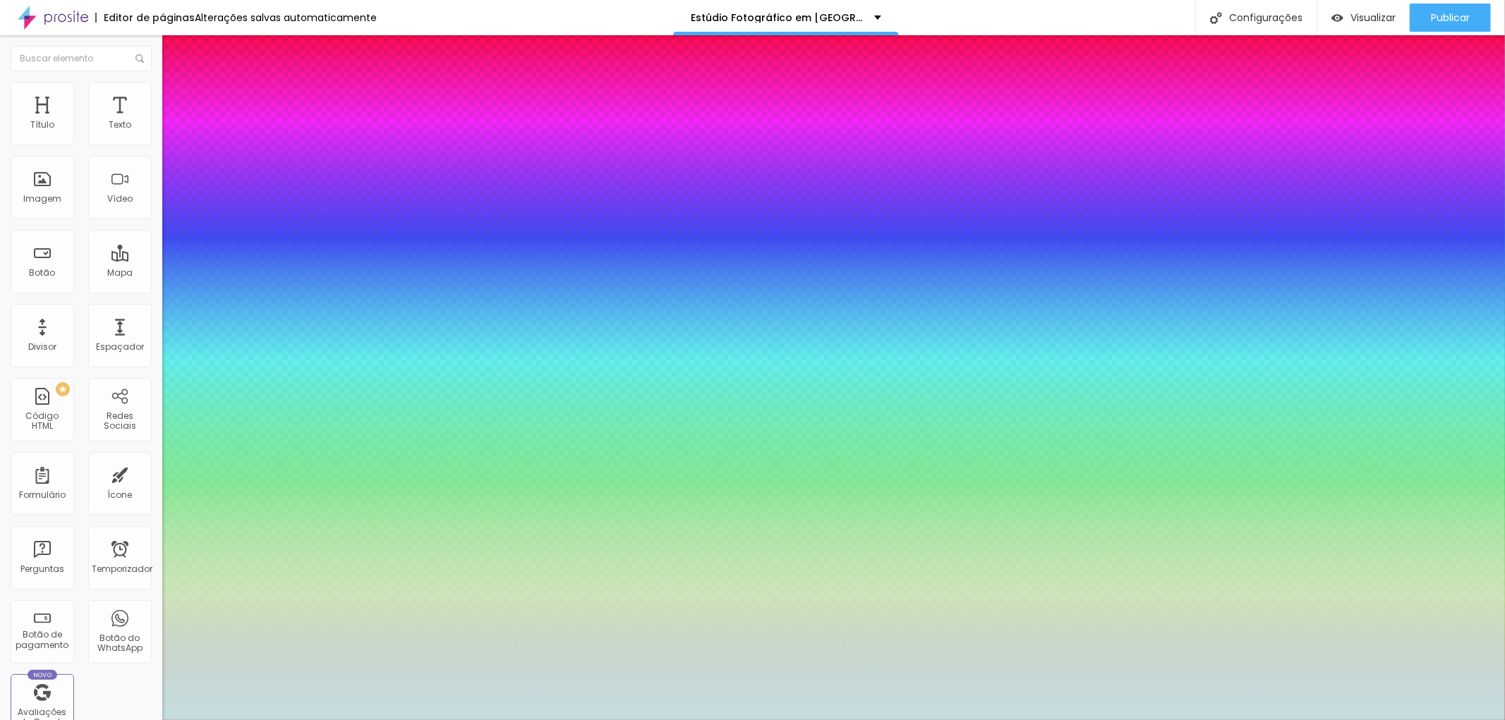
type input "38"
type input "37"
type input "36"
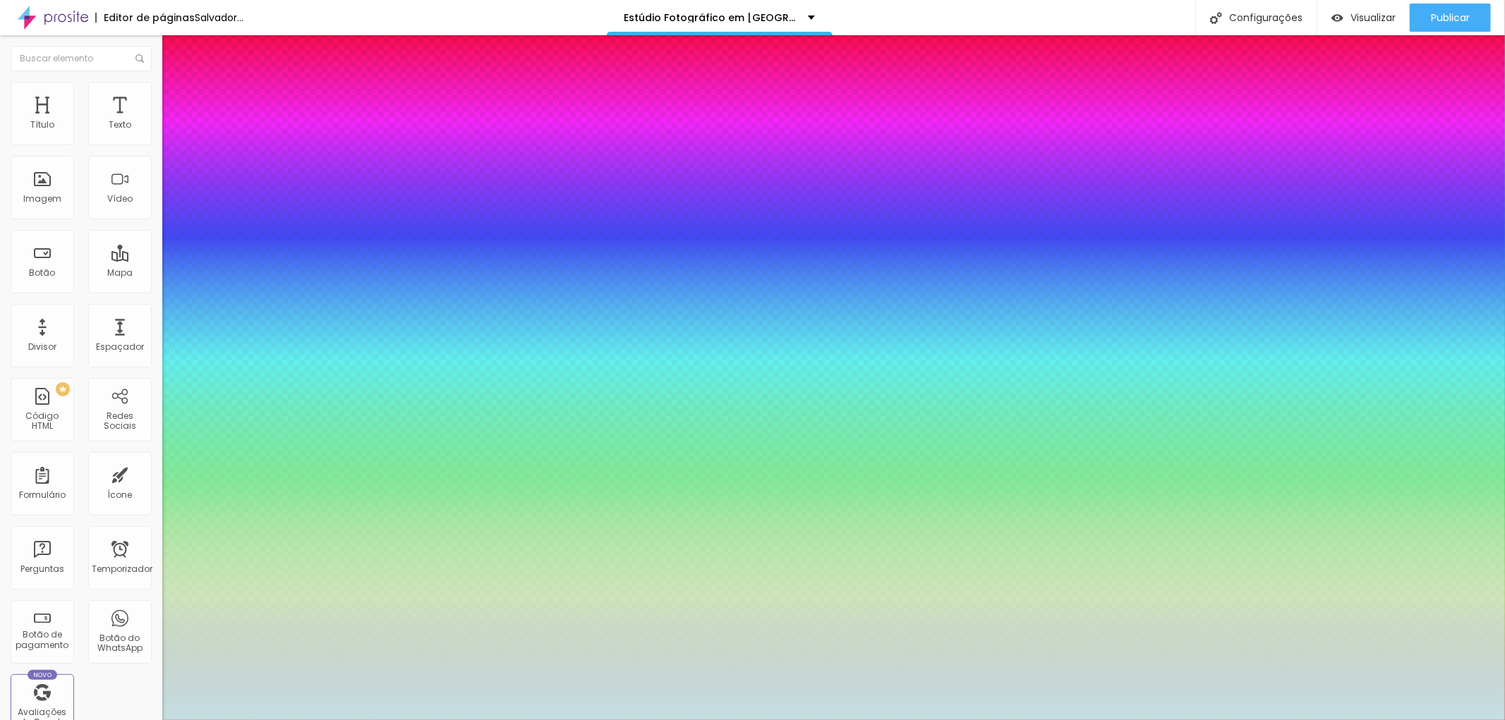
type input "36"
type input "0.6"
type input "0.7"
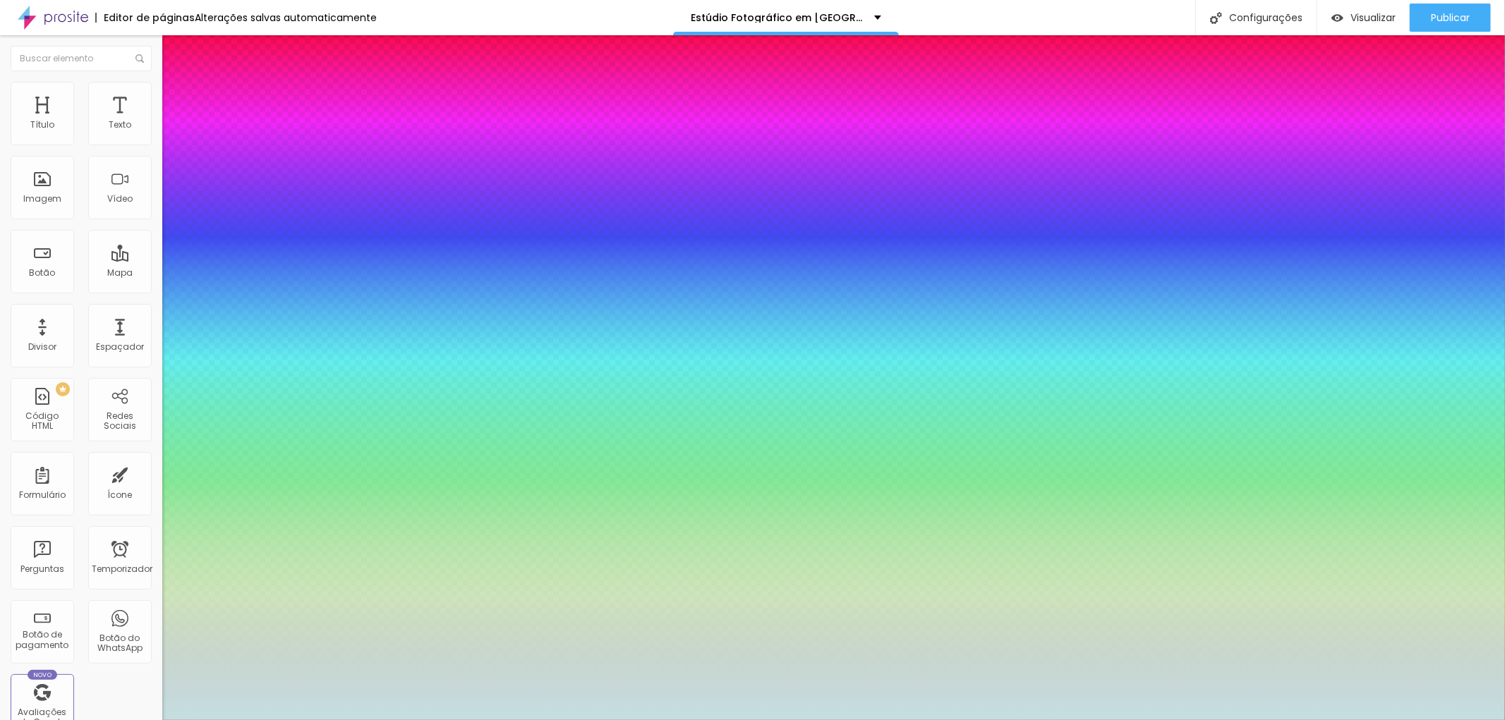
type input "0.7"
type input "0.9"
type input "1"
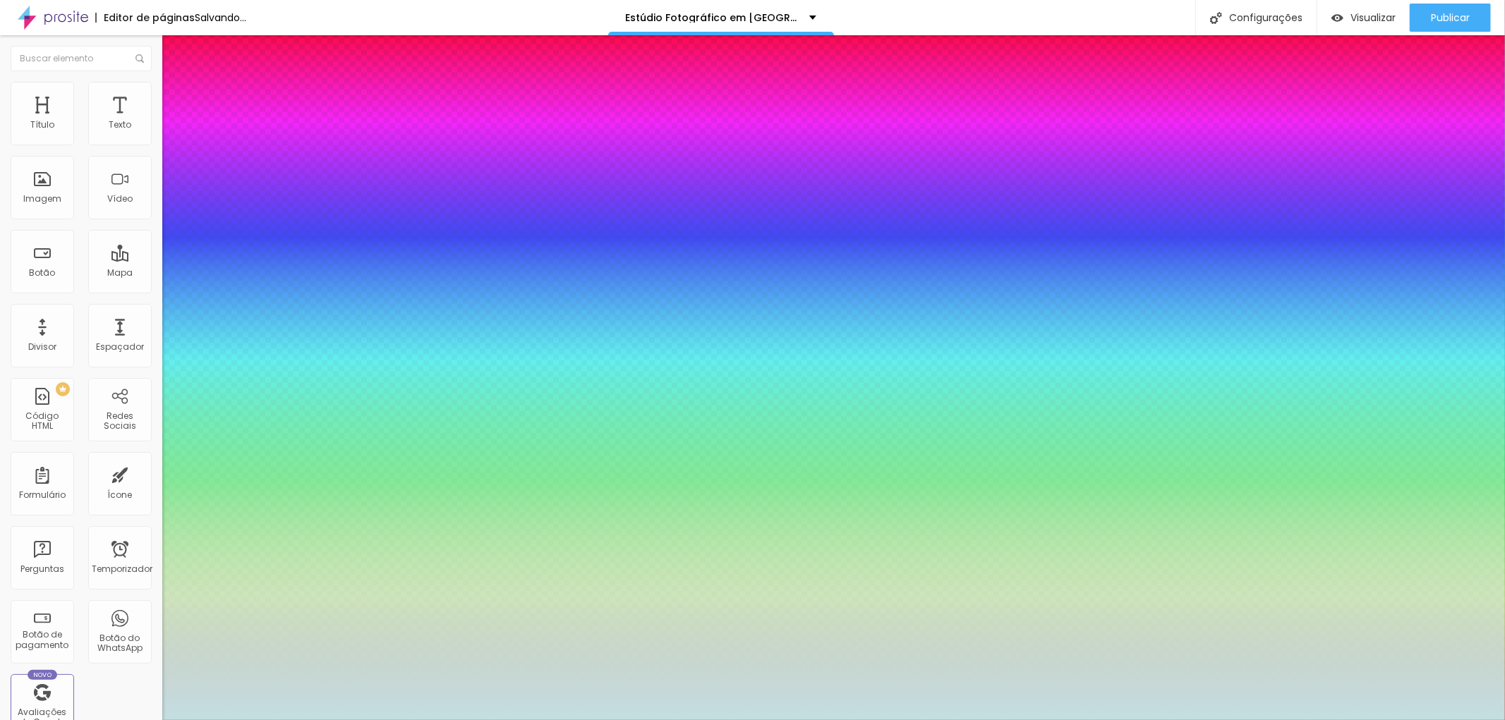
type input "1.3"
type input "1.4"
type input "1.5"
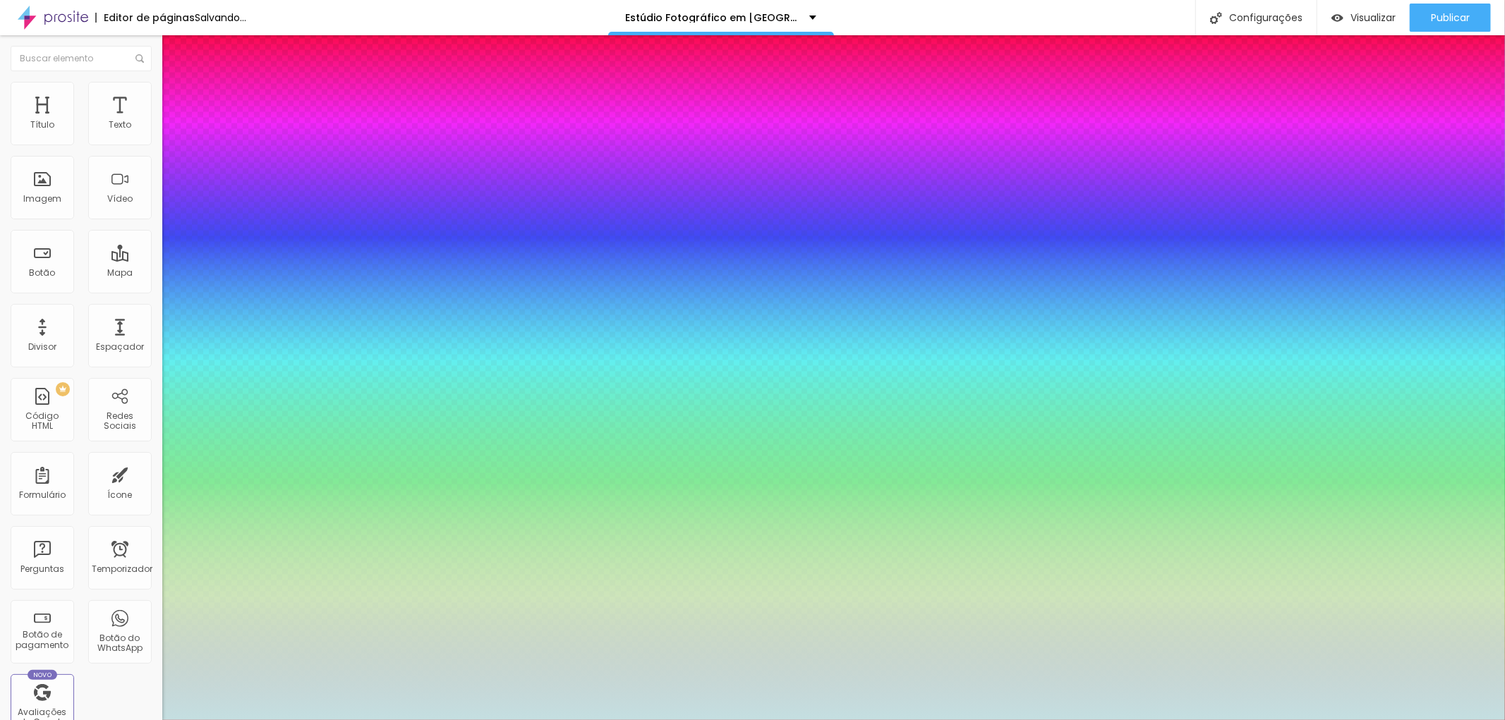
type input "1.5"
type input "1.6"
type input "1.7"
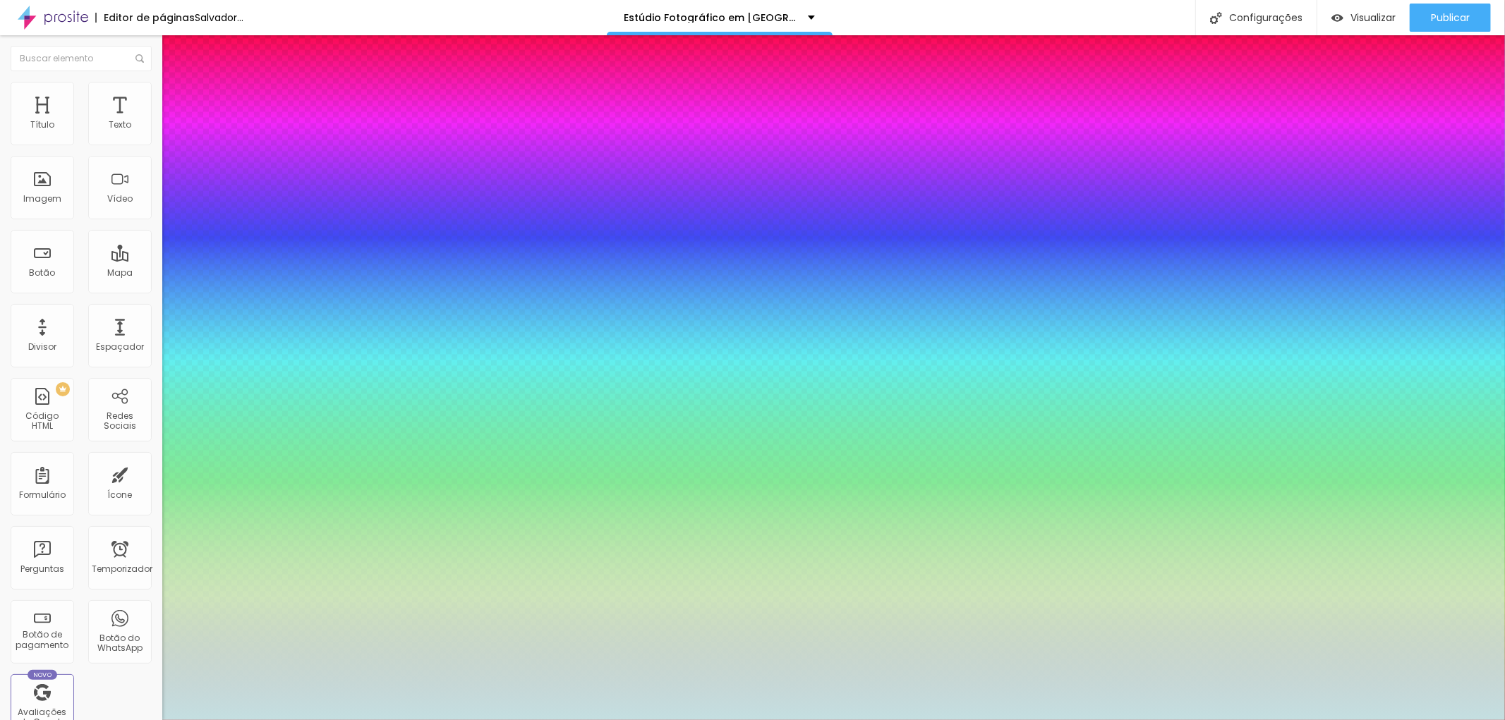
type input "2.4"
type input "2.8"
type input "3"
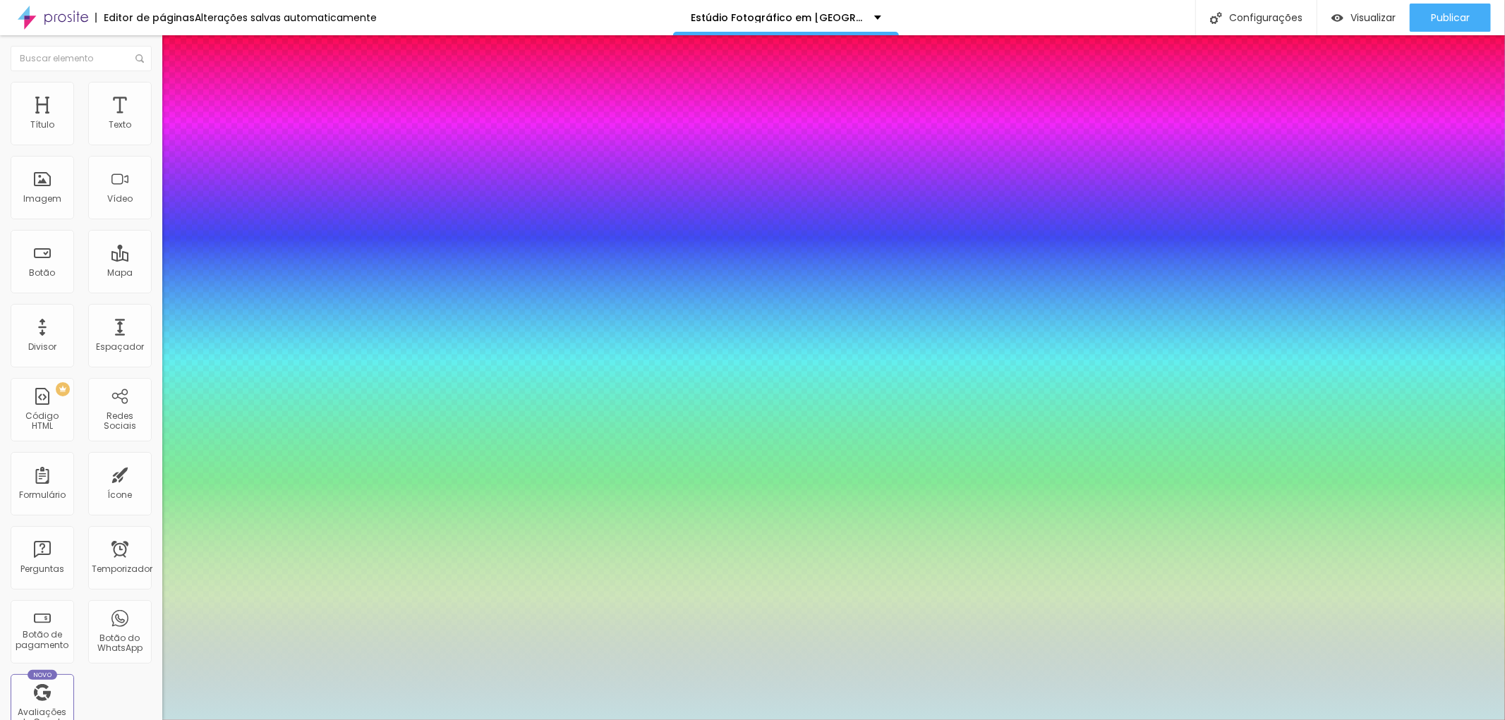
type input "3"
type input "3.1"
type input "3.2"
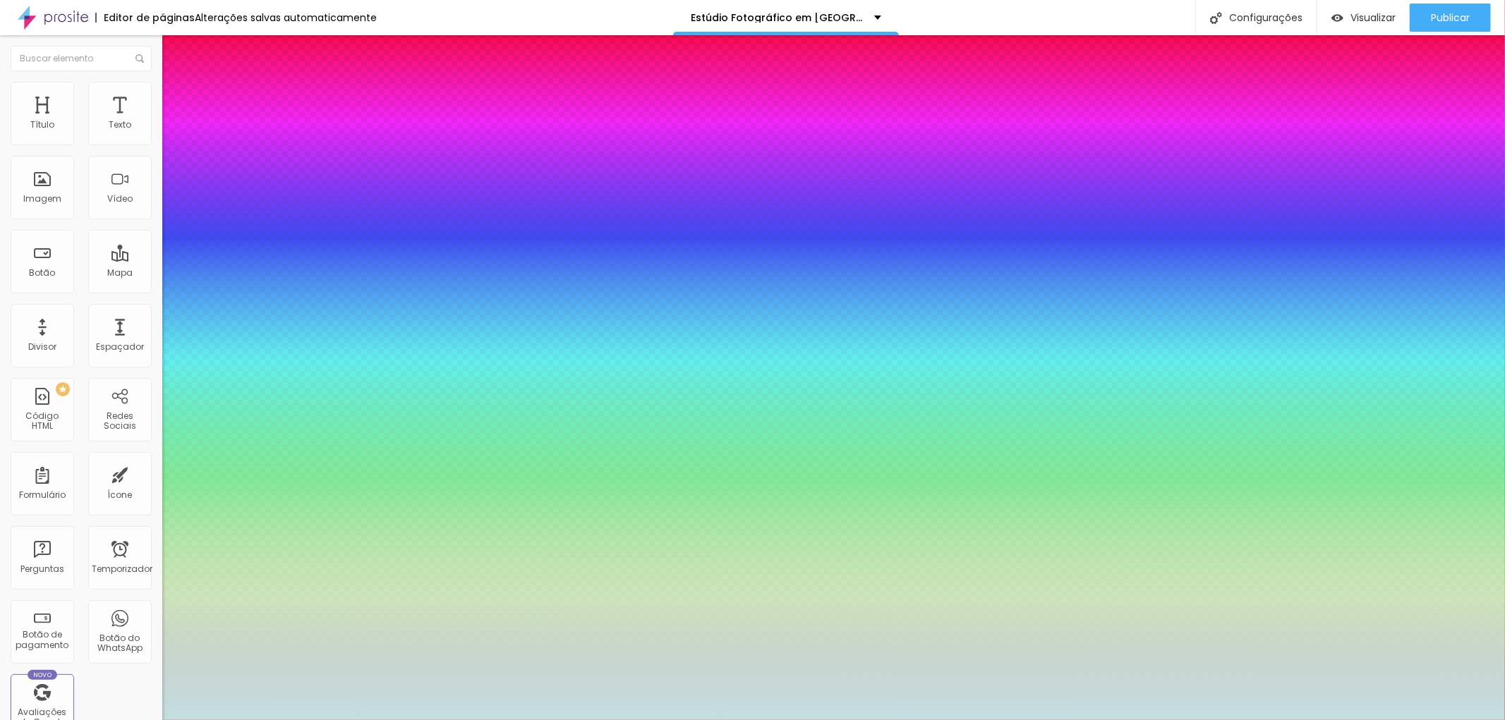
type input "3.3"
type input "3.5"
drag, startPoint x: 188, startPoint y: 430, endPoint x: 219, endPoint y: 429, distance: 30.4
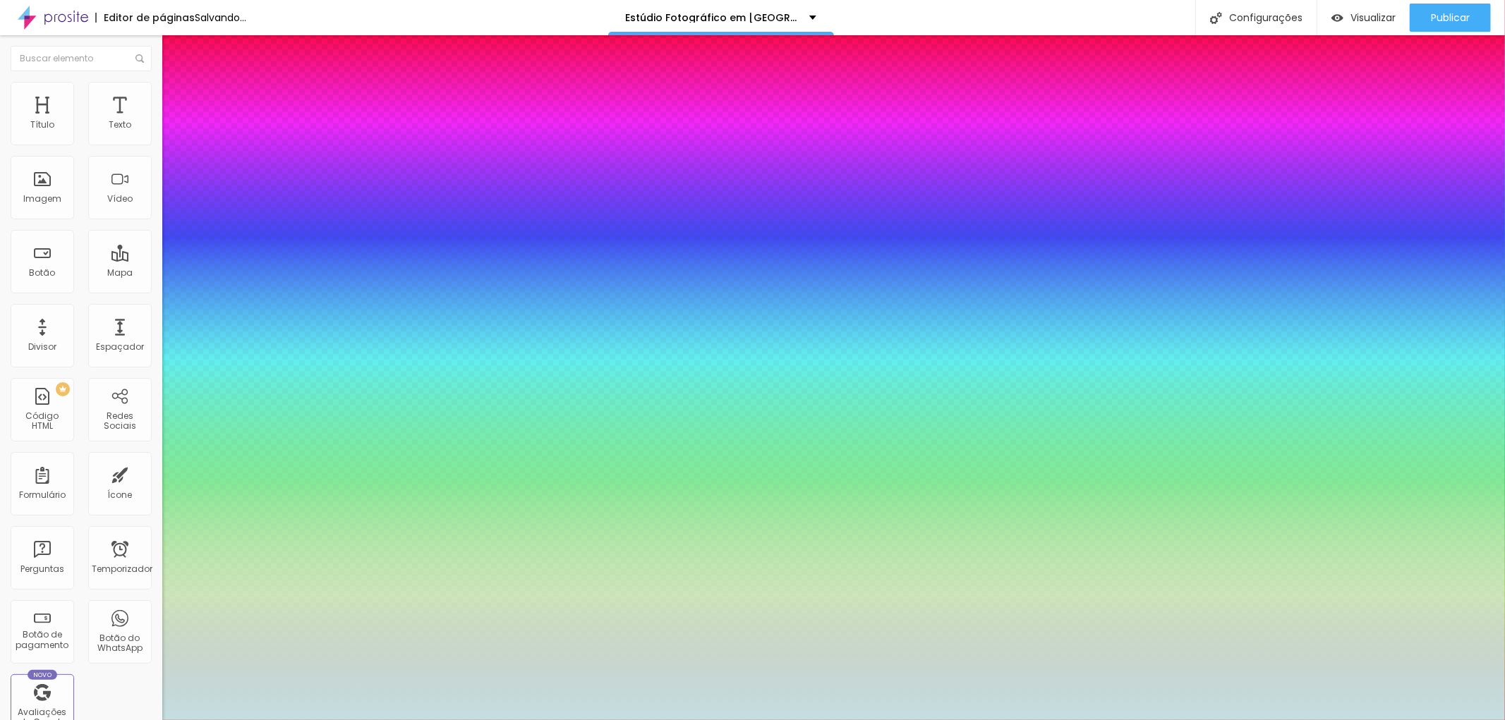
type input "3.5"
click at [1409, 720] on div at bounding box center [752, 720] width 1505 height 0
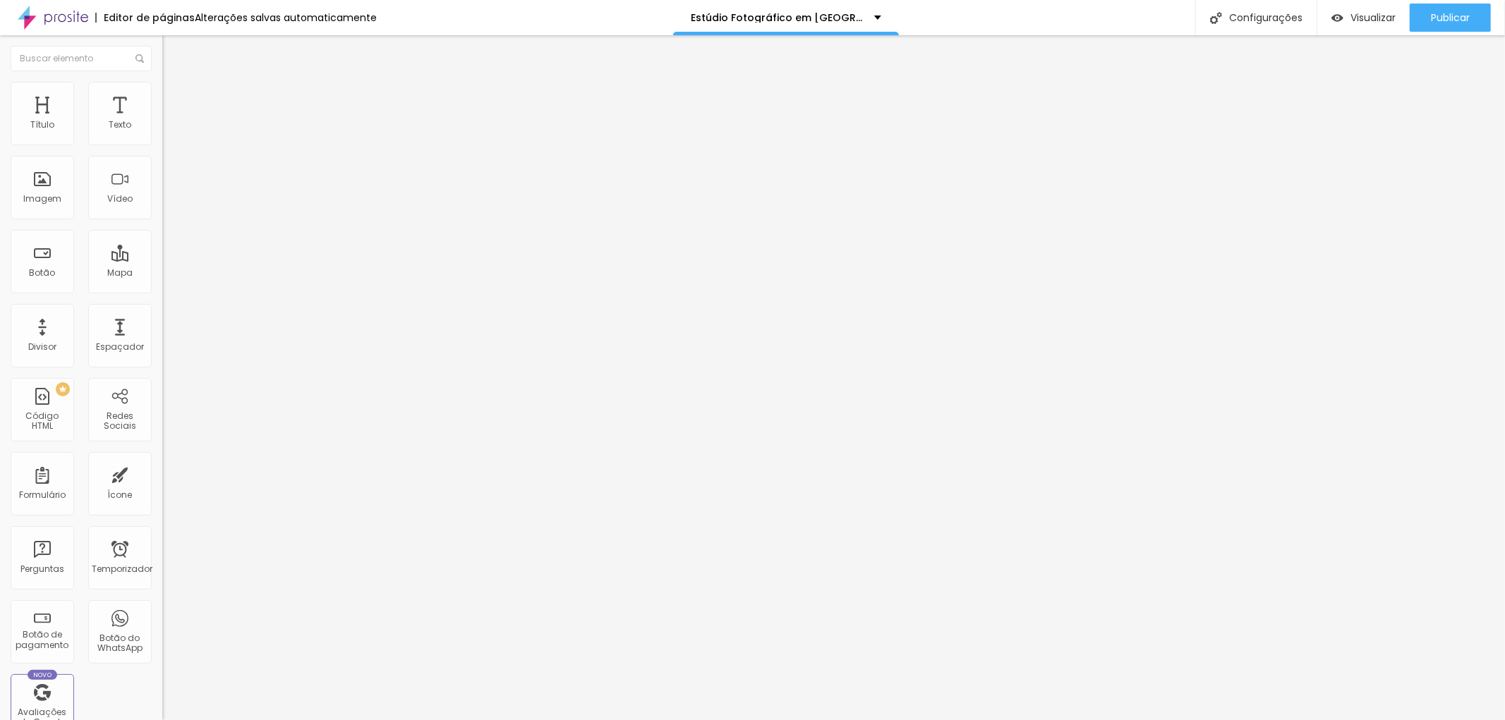
click at [162, 82] on img at bounding box center [168, 88] width 13 height 13
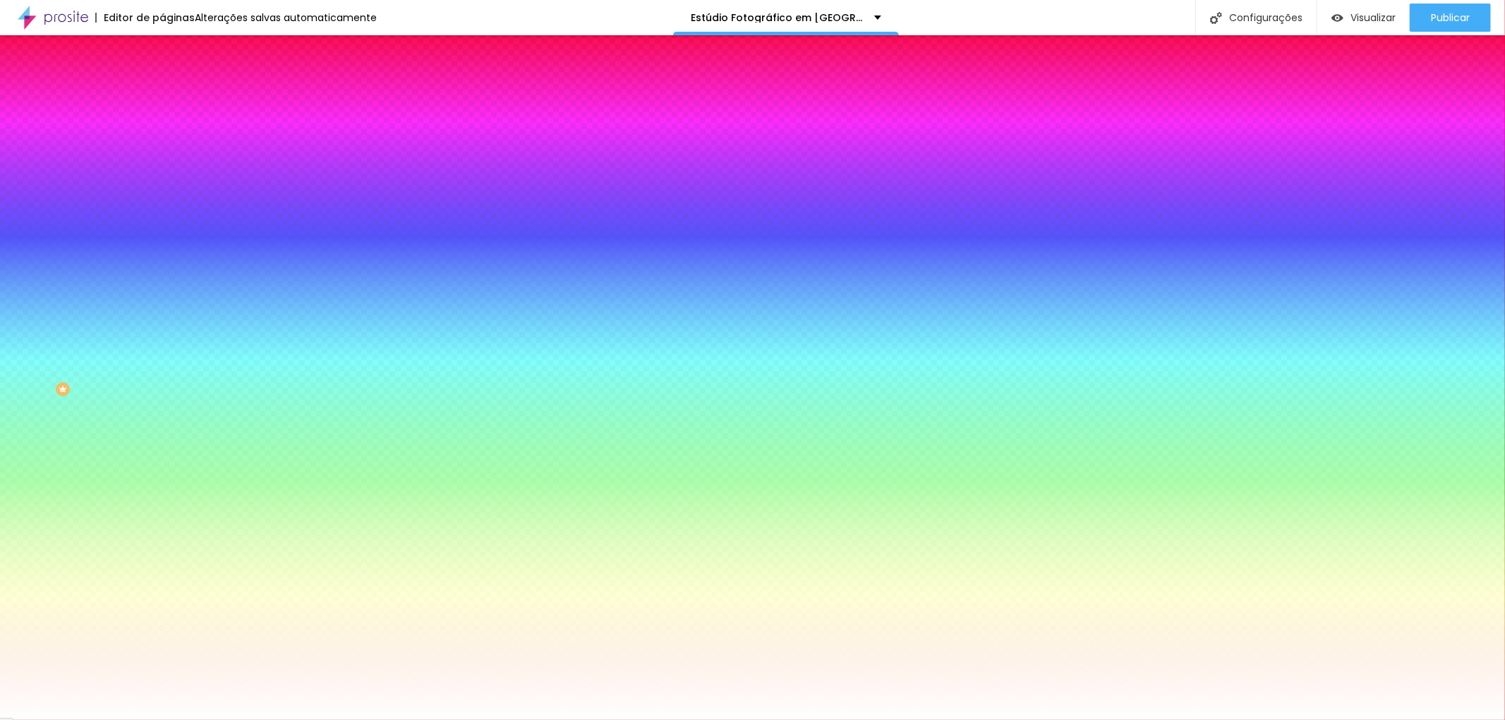
click at [162, 96] on img at bounding box center [168, 102] width 13 height 13
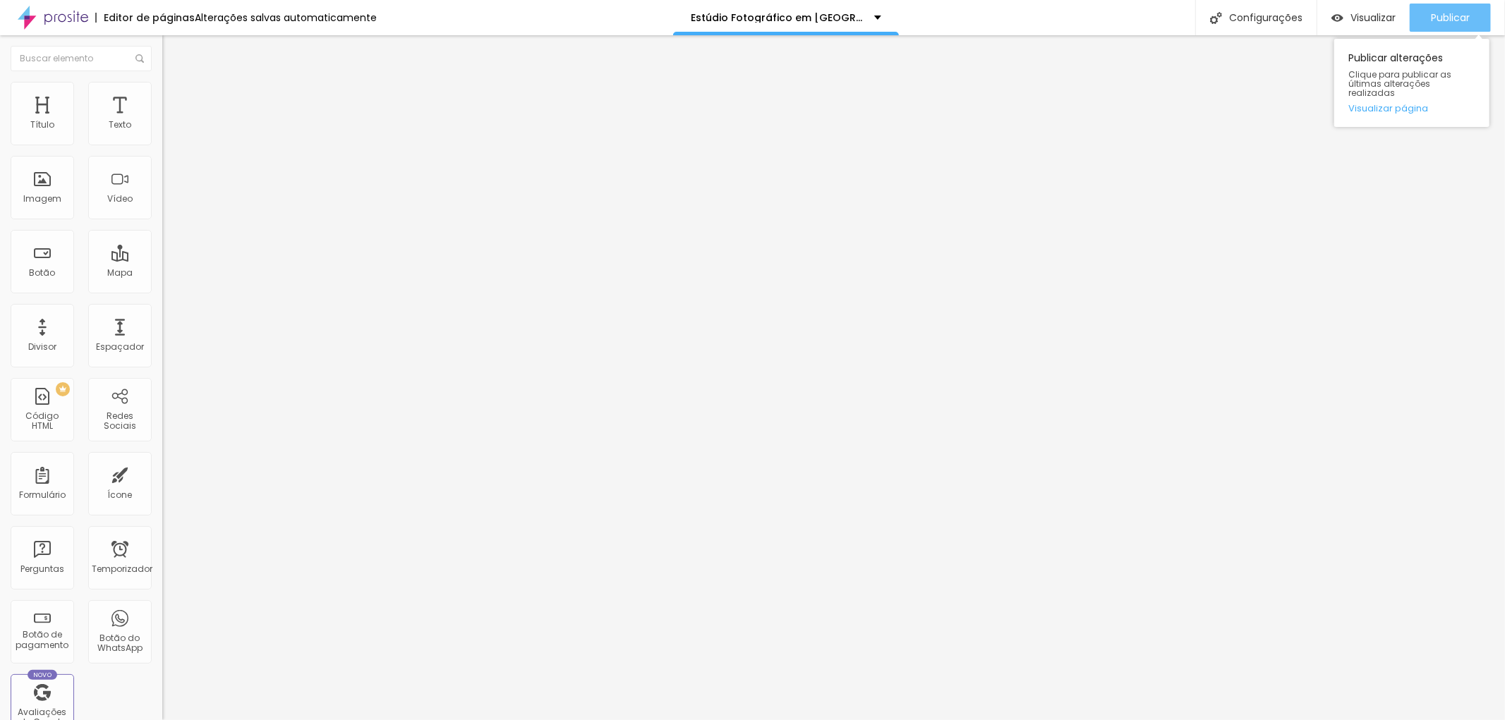
click at [1441, 12] on font "Publicar" at bounding box center [1450, 18] width 39 height 14
click at [1431, 9] on div "Publicar" at bounding box center [1450, 18] width 39 height 28
